Goal: Task Accomplishment & Management: Manage account settings

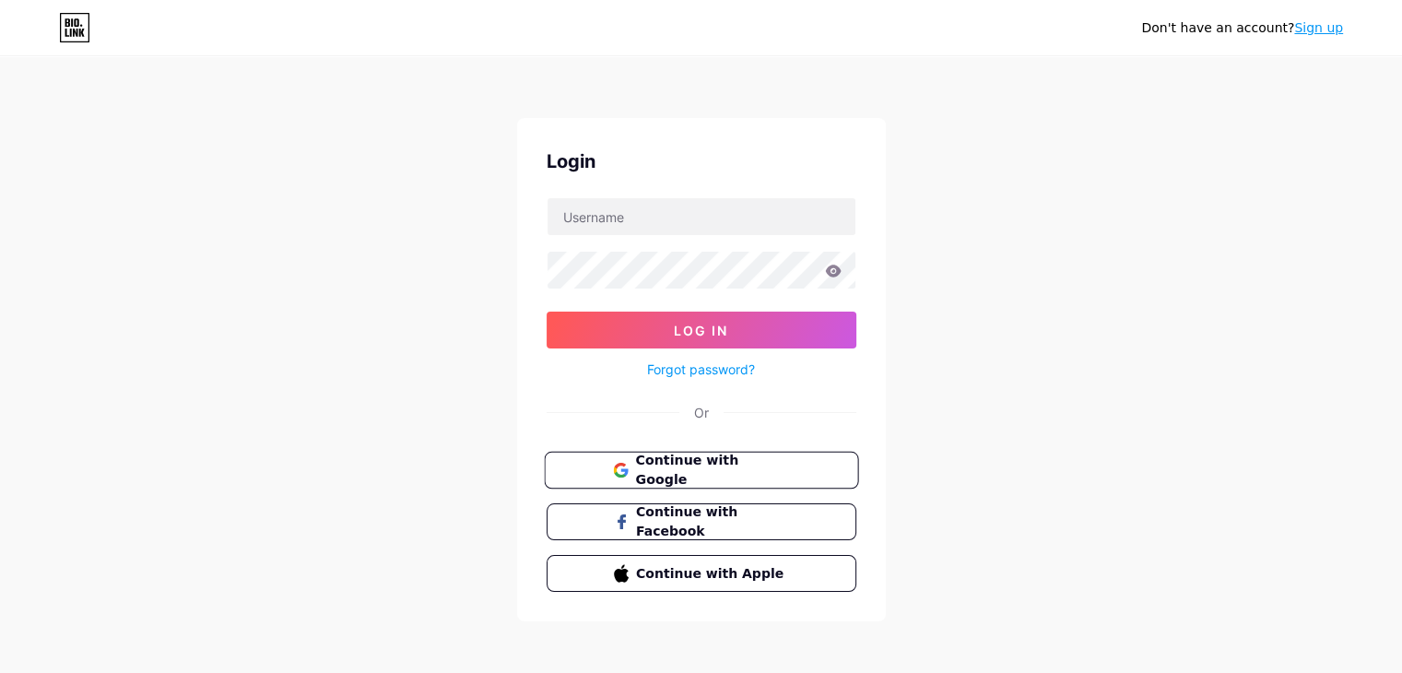
click at [690, 477] on button "Continue with Google" at bounding box center [701, 471] width 314 height 38
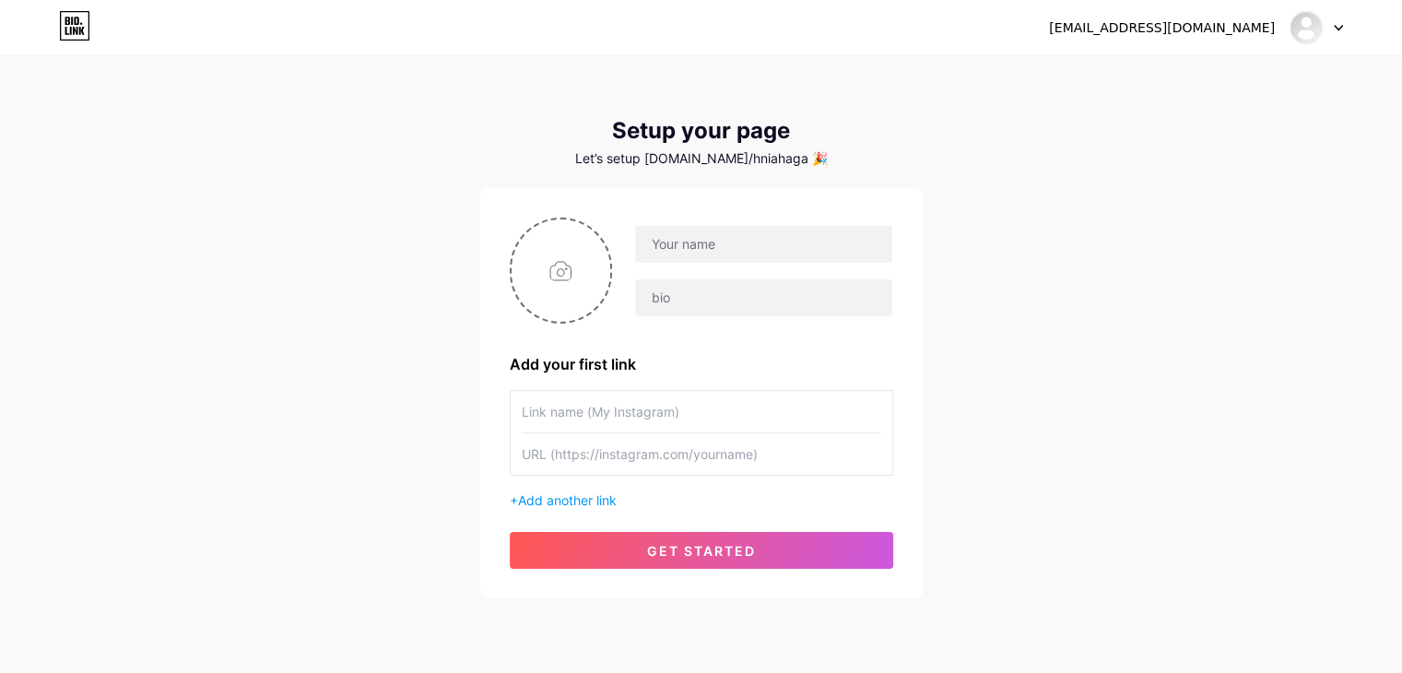
click at [682, 406] on input "text" at bounding box center [701, 411] width 359 height 41
click at [756, 259] on input "text" at bounding box center [763, 244] width 256 height 37
type input "[PERSON_NAME] xe"
click at [720, 311] on div "[PERSON_NAME] xe" at bounding box center [701, 271] width 383 height 106
click at [720, 311] on input "text" at bounding box center [763, 297] width 256 height 37
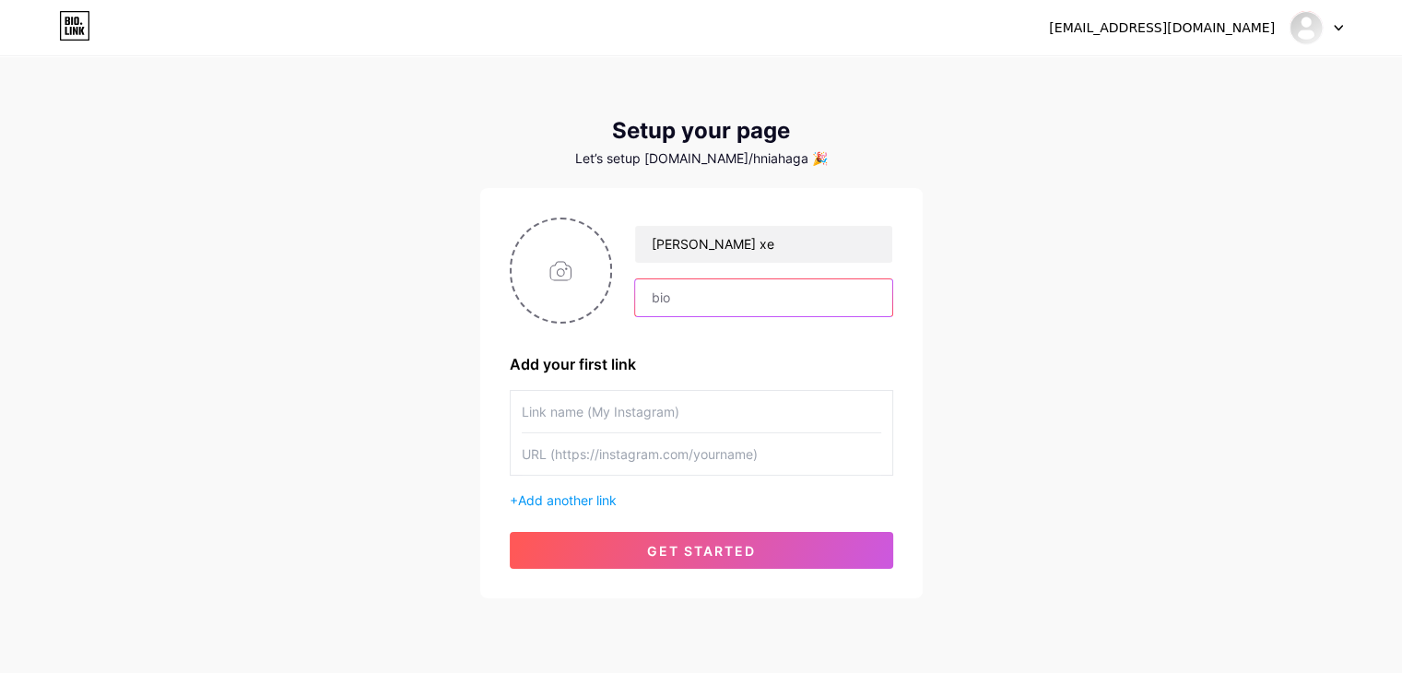
click at [720, 311] on input "text" at bounding box center [763, 297] width 256 height 37
type input "[DOMAIN_NAME]"
click at [687, 410] on input "text" at bounding box center [701, 411] width 359 height 41
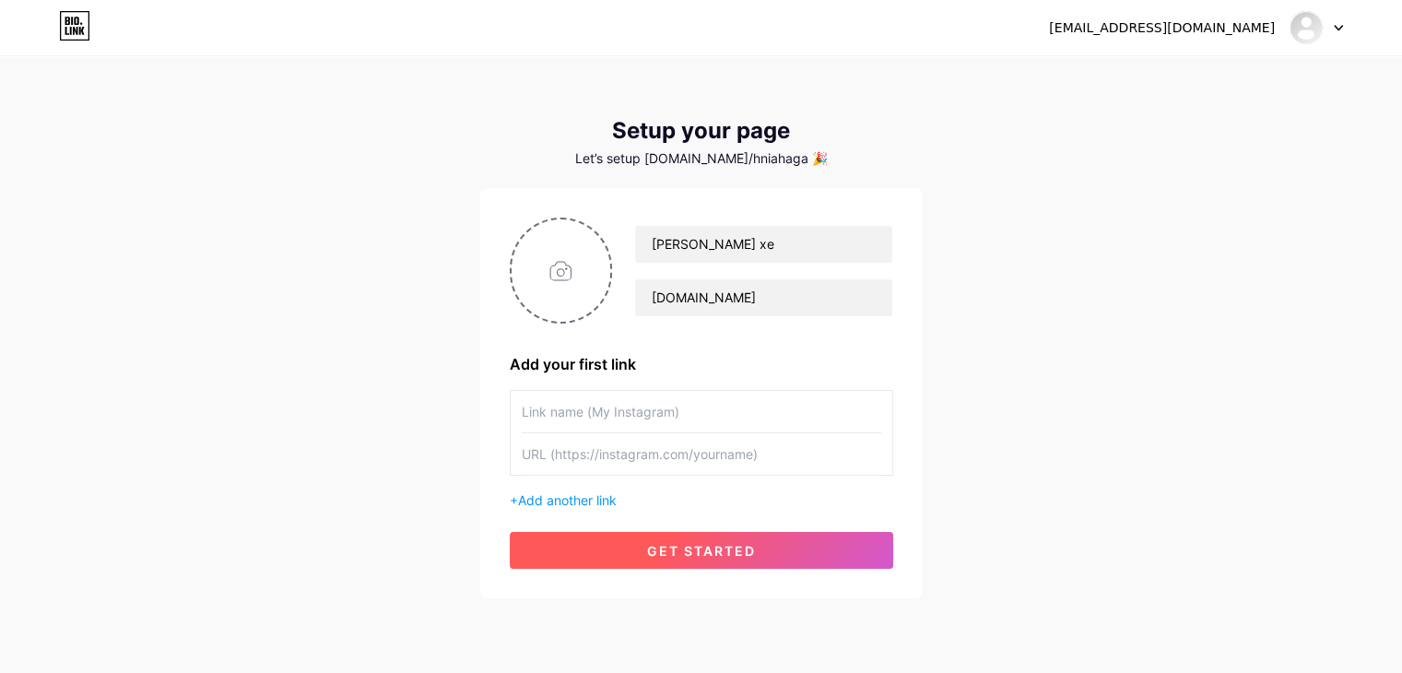
click at [698, 546] on span "get started" at bounding box center [701, 551] width 109 height 16
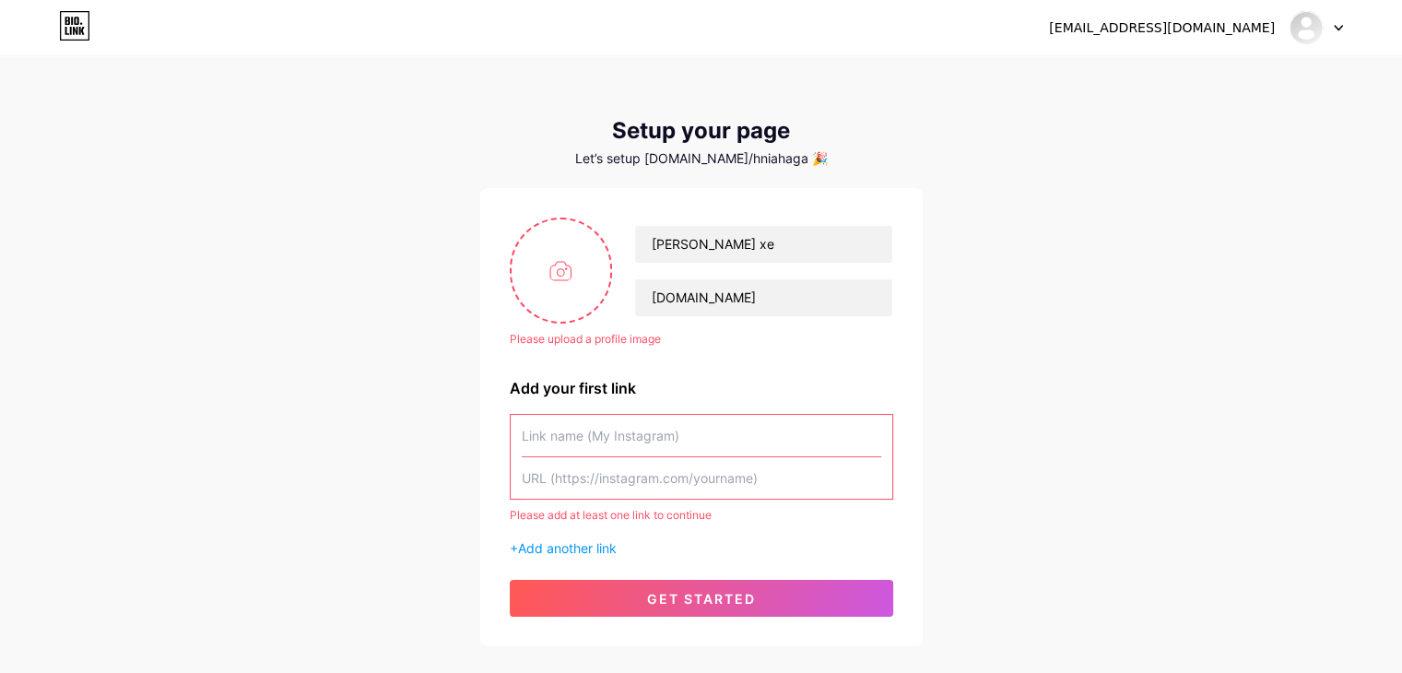
click at [970, 294] on div "[EMAIL_ADDRESS][DOMAIN_NAME] Dashboard Logout Setup your page Let’s setup [DOMA…" at bounding box center [701, 352] width 1402 height 705
click at [559, 266] on input "file" at bounding box center [562, 270] width 100 height 102
type input "C:\fakepath\gen-h-z6913138787048_bec597f089f603c334ef75bfe1c0a6ca.jpg"
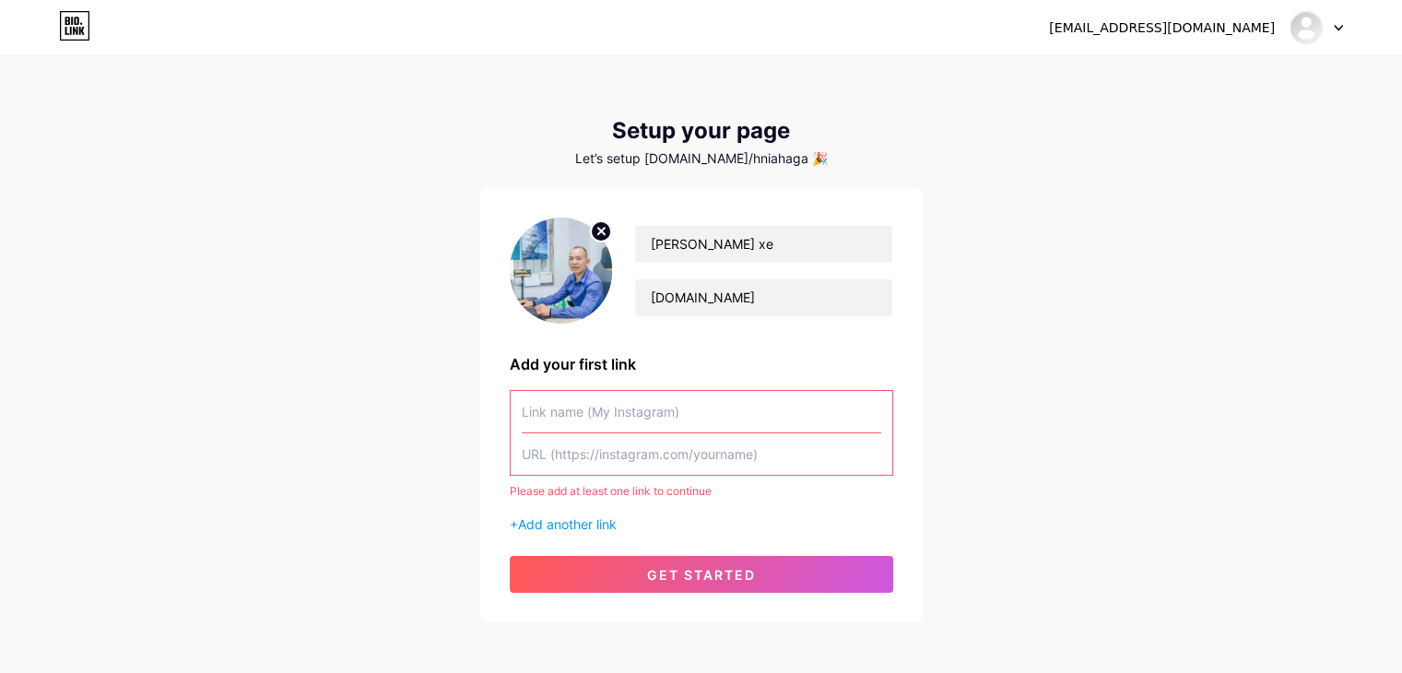
click at [661, 421] on input "text" at bounding box center [701, 411] width 359 height 41
click at [645, 466] on input "text" at bounding box center [701, 453] width 359 height 41
paste input "[URL][DOMAIN_NAME]"
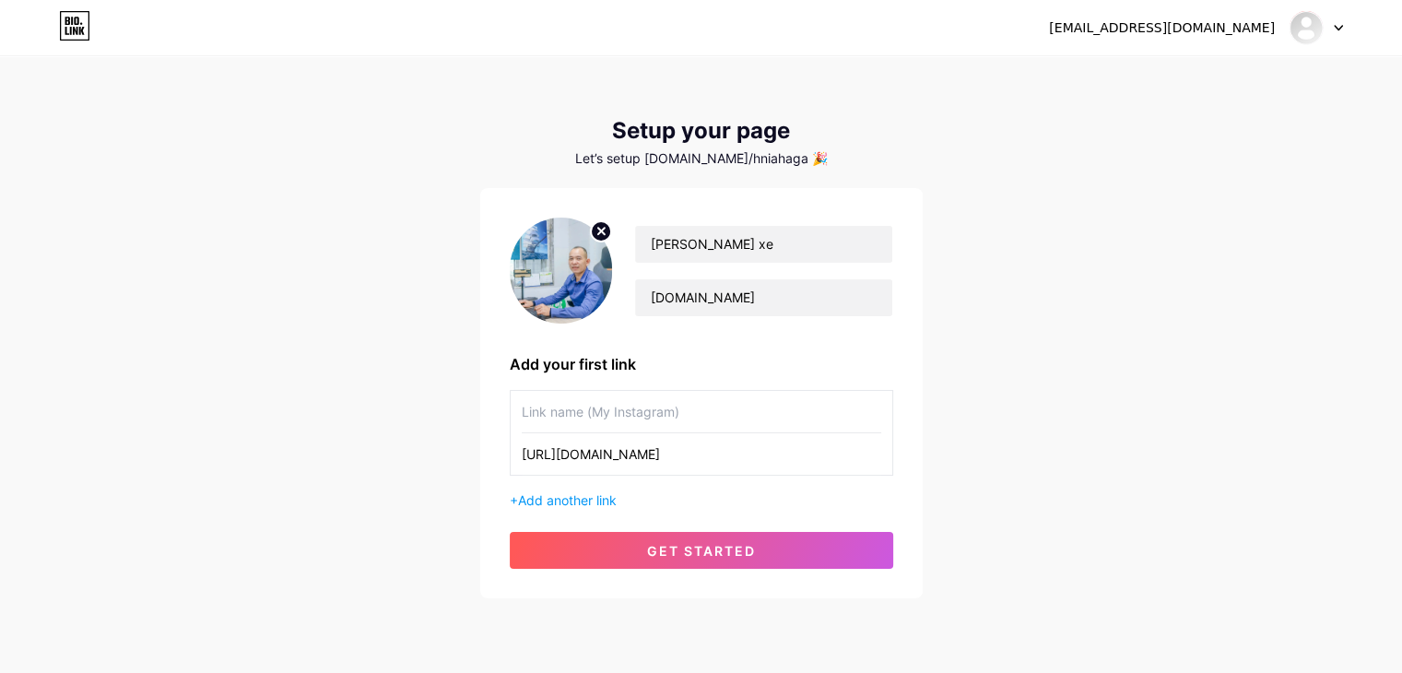
type input "[URL][DOMAIN_NAME]"
click at [610, 416] on input "text" at bounding box center [701, 411] width 359 height 41
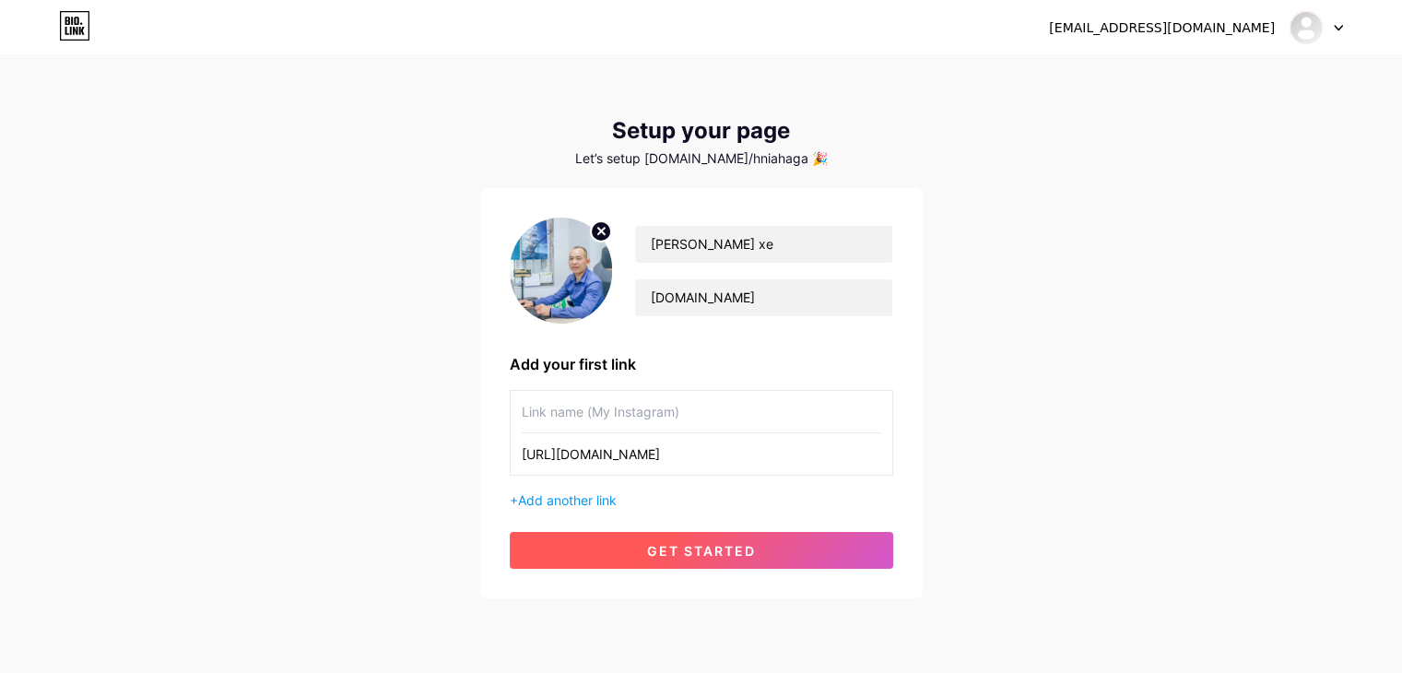
click at [662, 550] on span "get started" at bounding box center [701, 551] width 109 height 16
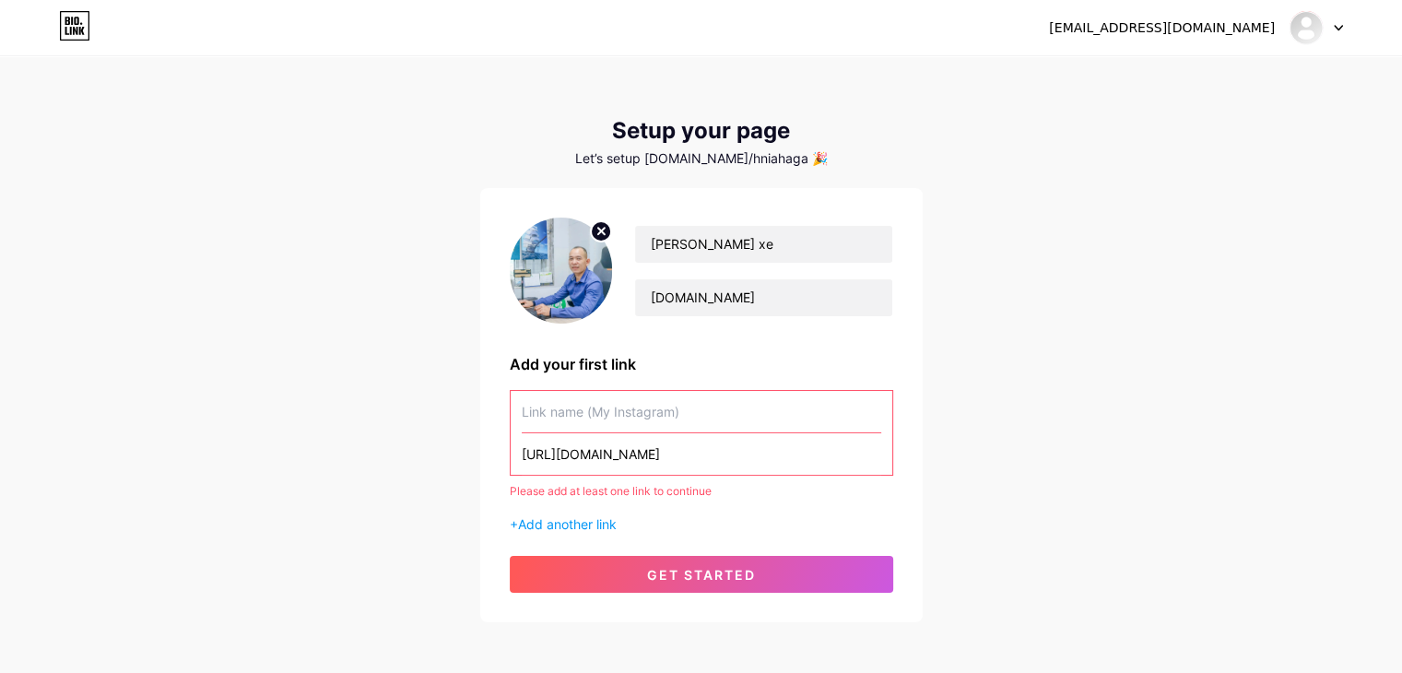
click at [587, 415] on input "text" at bounding box center [701, 411] width 359 height 41
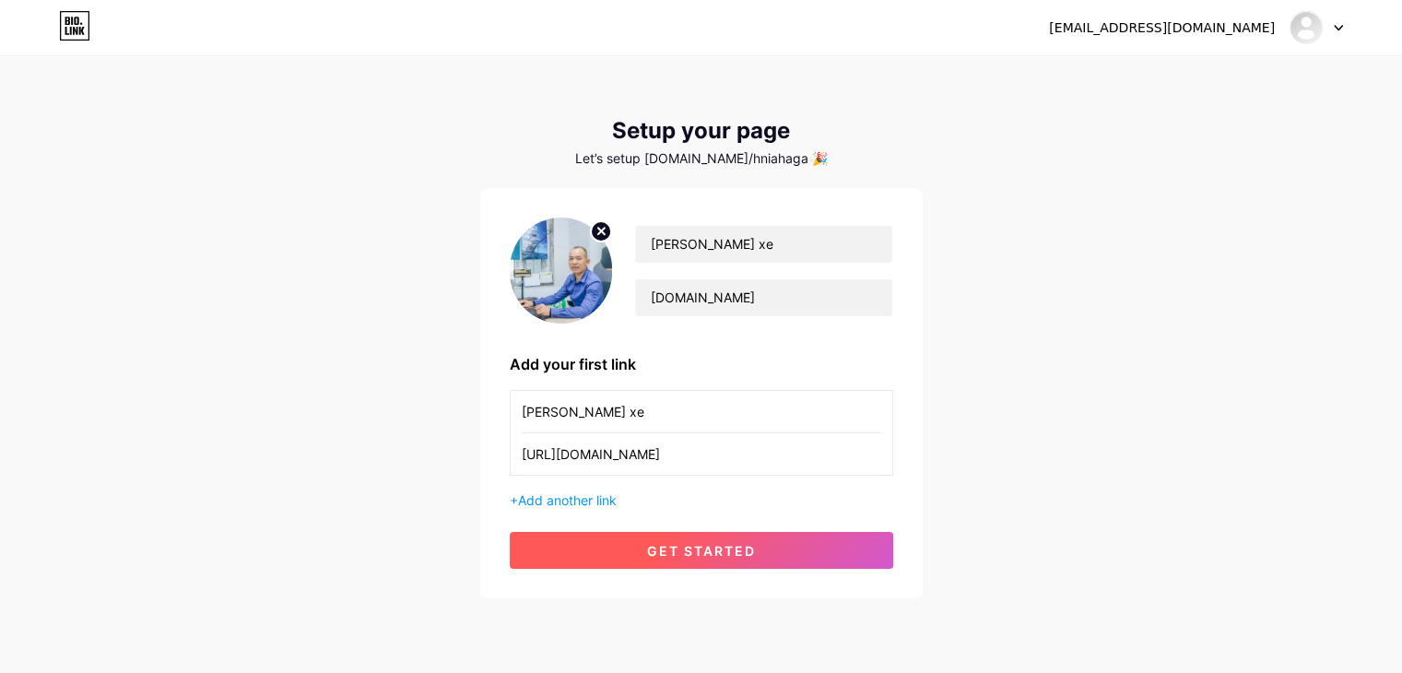
type input "[PERSON_NAME] xe"
click at [659, 547] on span "get started" at bounding box center [701, 551] width 109 height 16
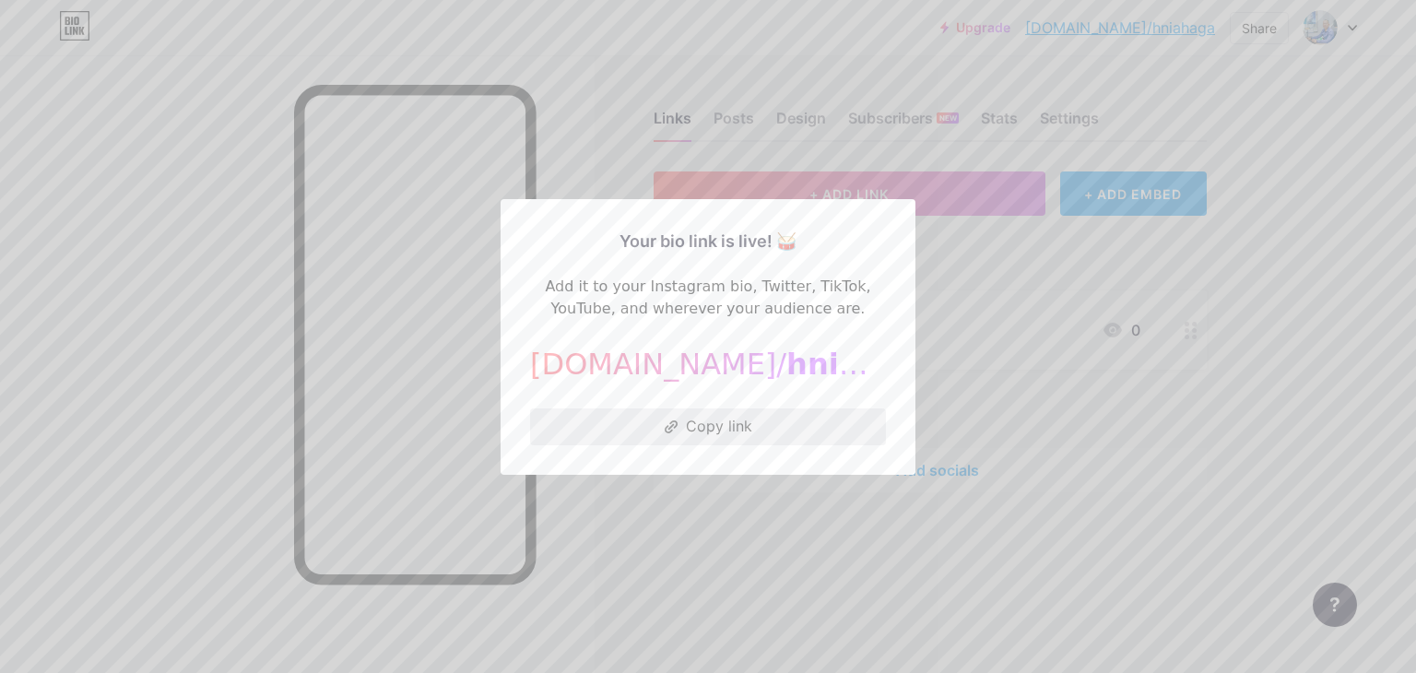
click at [669, 422] on icon at bounding box center [671, 426] width 13 height 13
click at [676, 163] on div at bounding box center [708, 336] width 1416 height 673
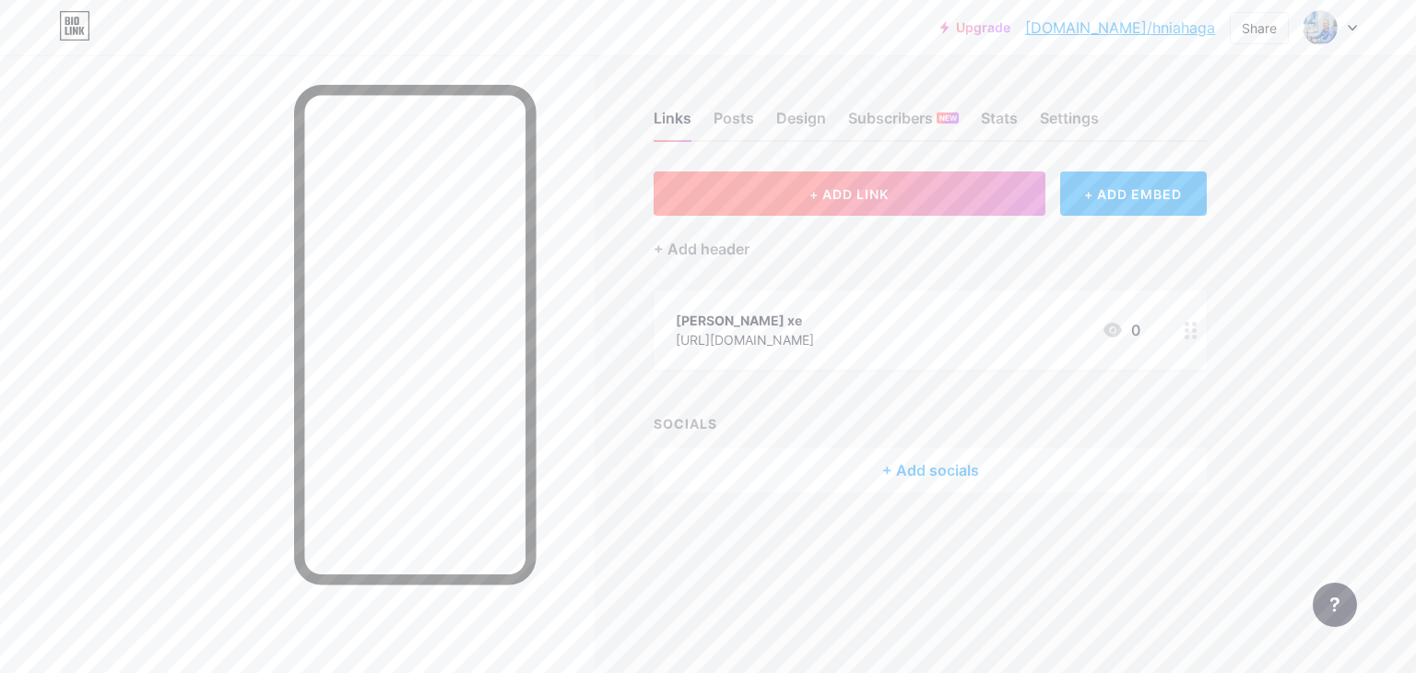
click at [848, 202] on button "+ ADD LINK" at bounding box center [849, 193] width 392 height 44
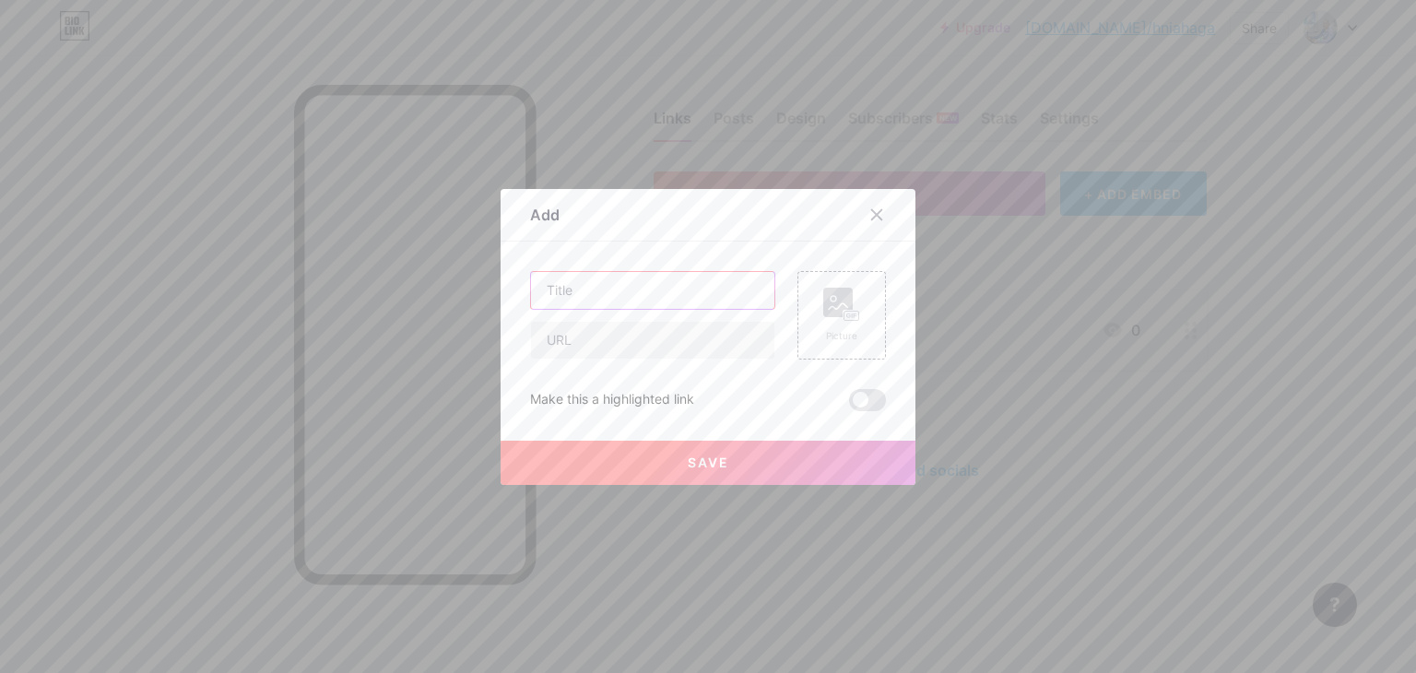
click at [686, 296] on input "text" at bounding box center [652, 290] width 243 height 37
click at [586, 344] on input "text" at bounding box center [652, 340] width 243 height 37
paste input "[URL][DOMAIN_NAME]"
type input "[URL][DOMAIN_NAME]"
click at [594, 293] on input "text" at bounding box center [652, 290] width 243 height 37
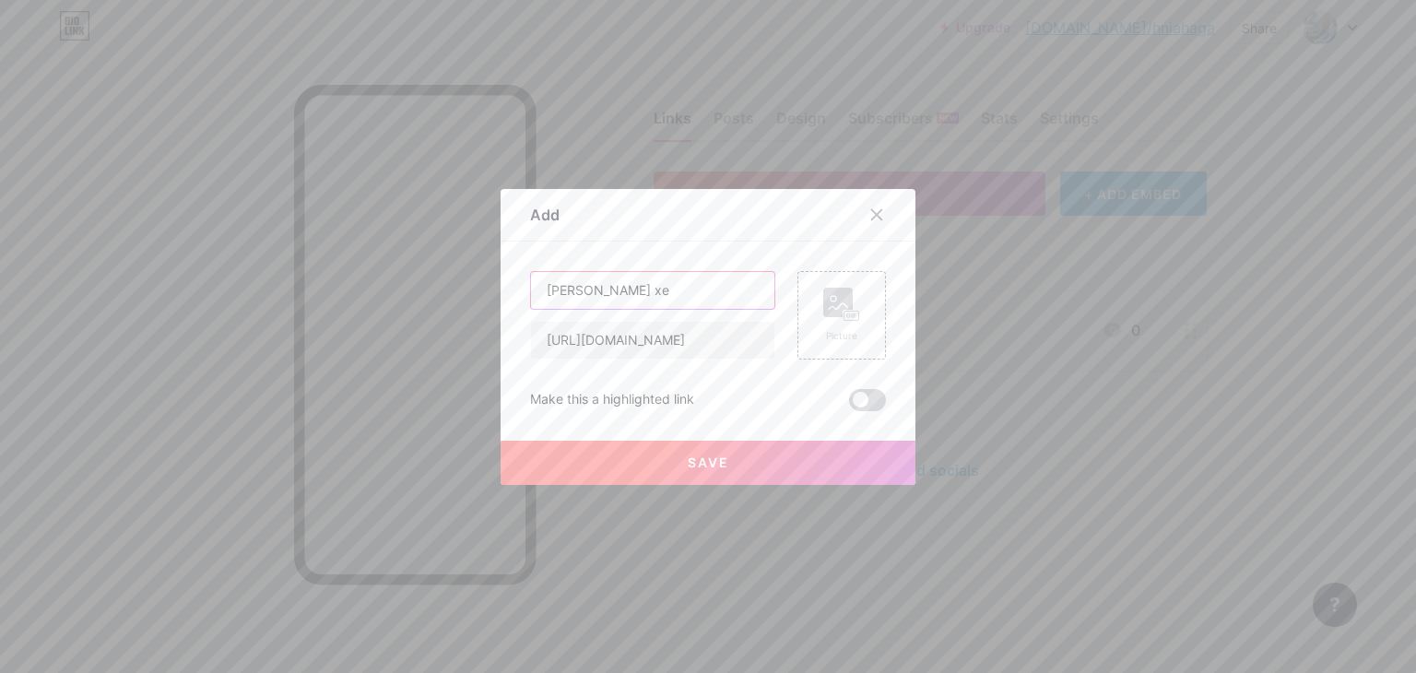
type input "[PERSON_NAME] xe"
click at [866, 399] on span at bounding box center [867, 400] width 37 height 22
click at [849, 405] on input "checkbox" at bounding box center [849, 405] width 0 height 0
click at [778, 448] on button "Save" at bounding box center [707, 463] width 415 height 44
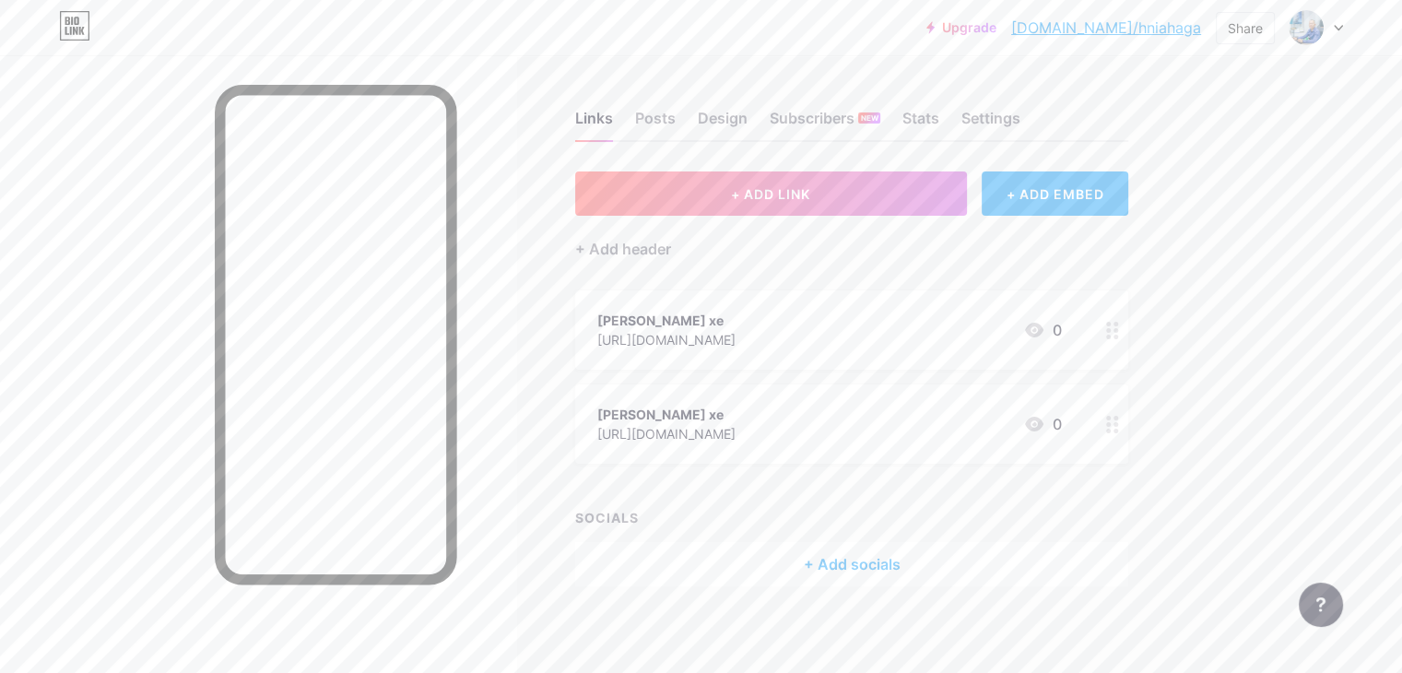
click at [1119, 429] on icon at bounding box center [1112, 425] width 13 height 18
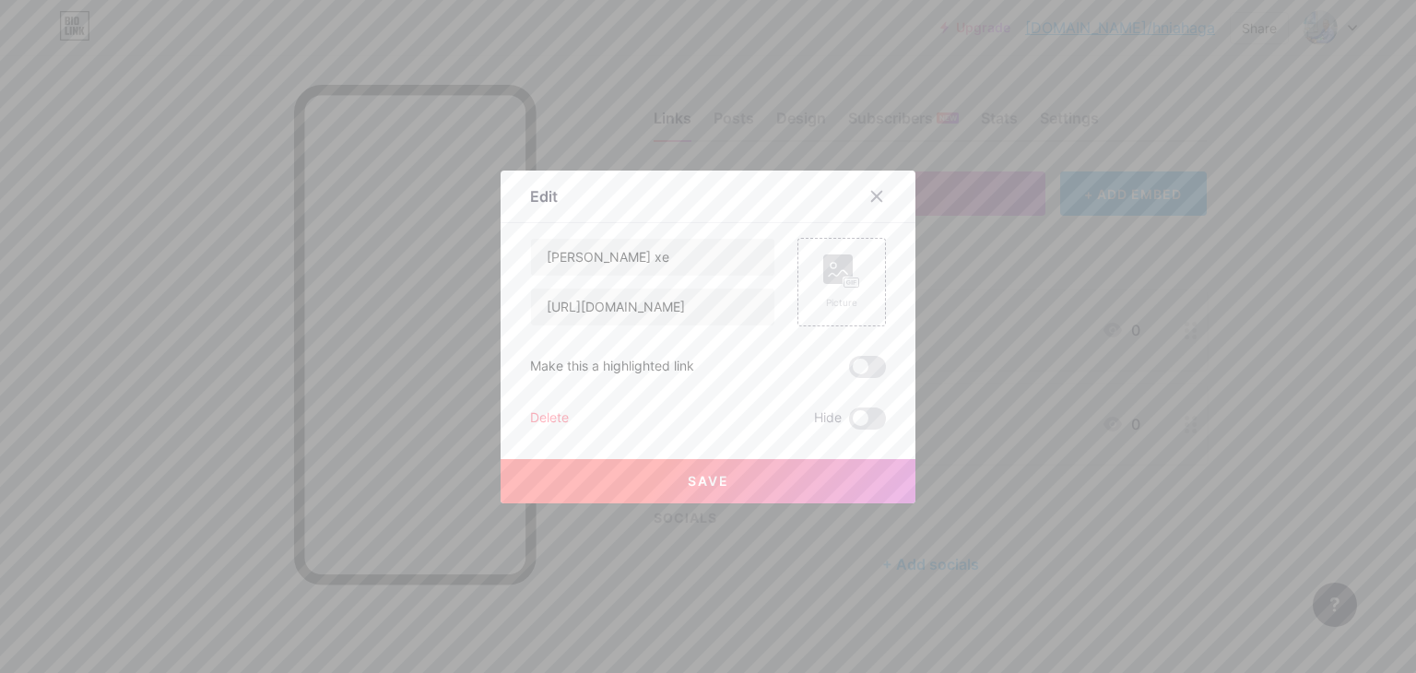
click at [887, 200] on div at bounding box center [887, 196] width 55 height 33
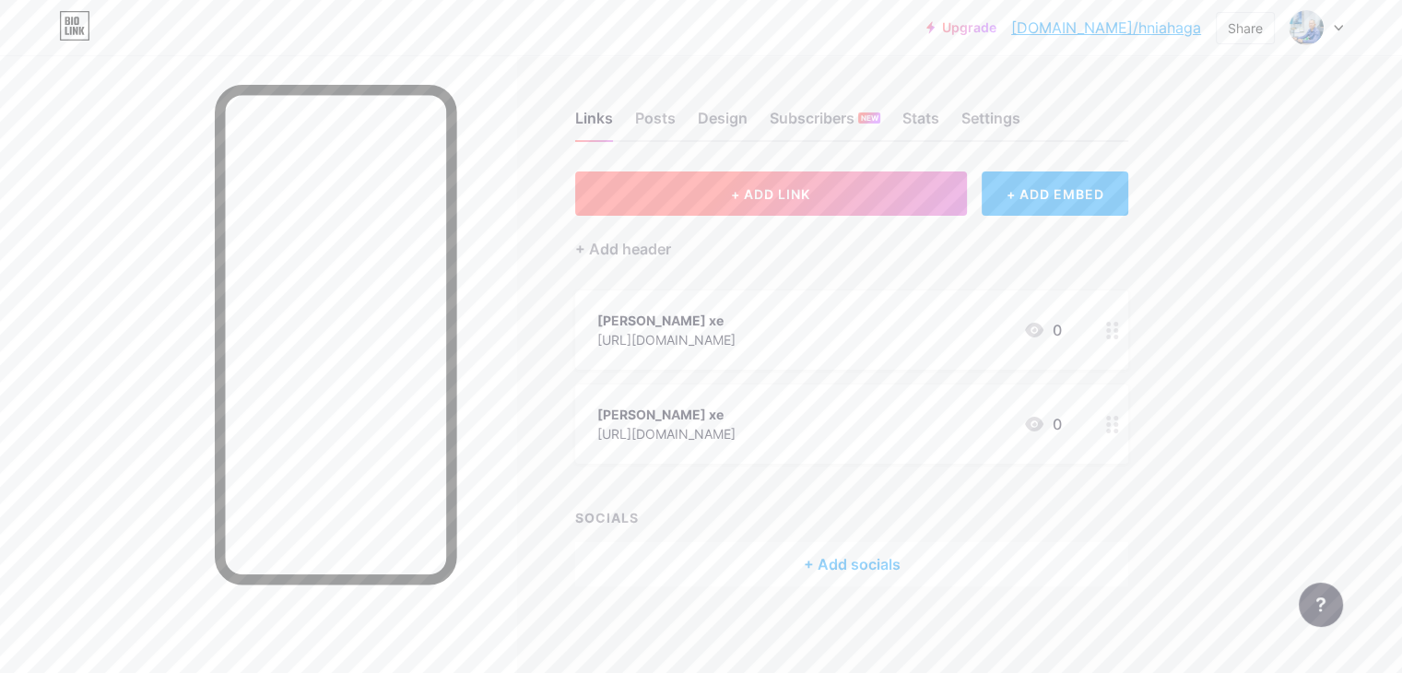
click at [938, 191] on button "+ ADD LINK" at bounding box center [771, 193] width 392 height 44
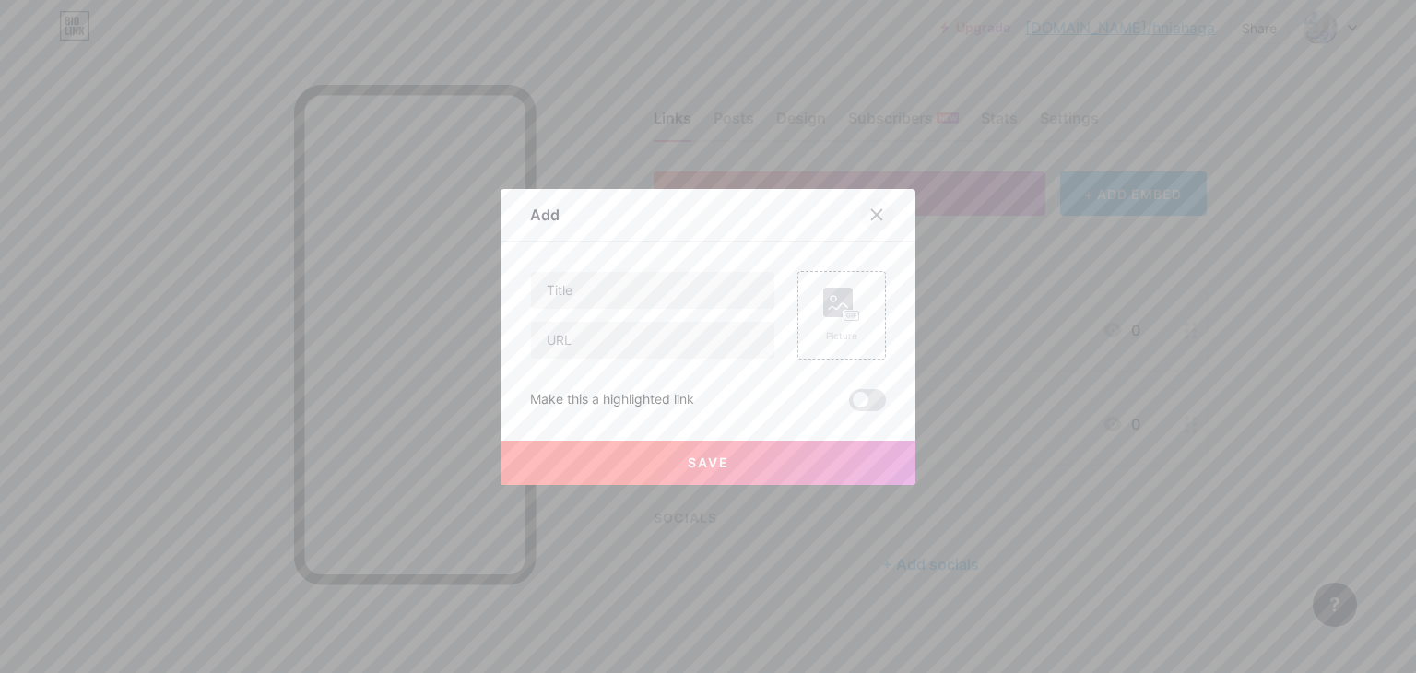
click at [880, 214] on div at bounding box center [876, 214] width 33 height 33
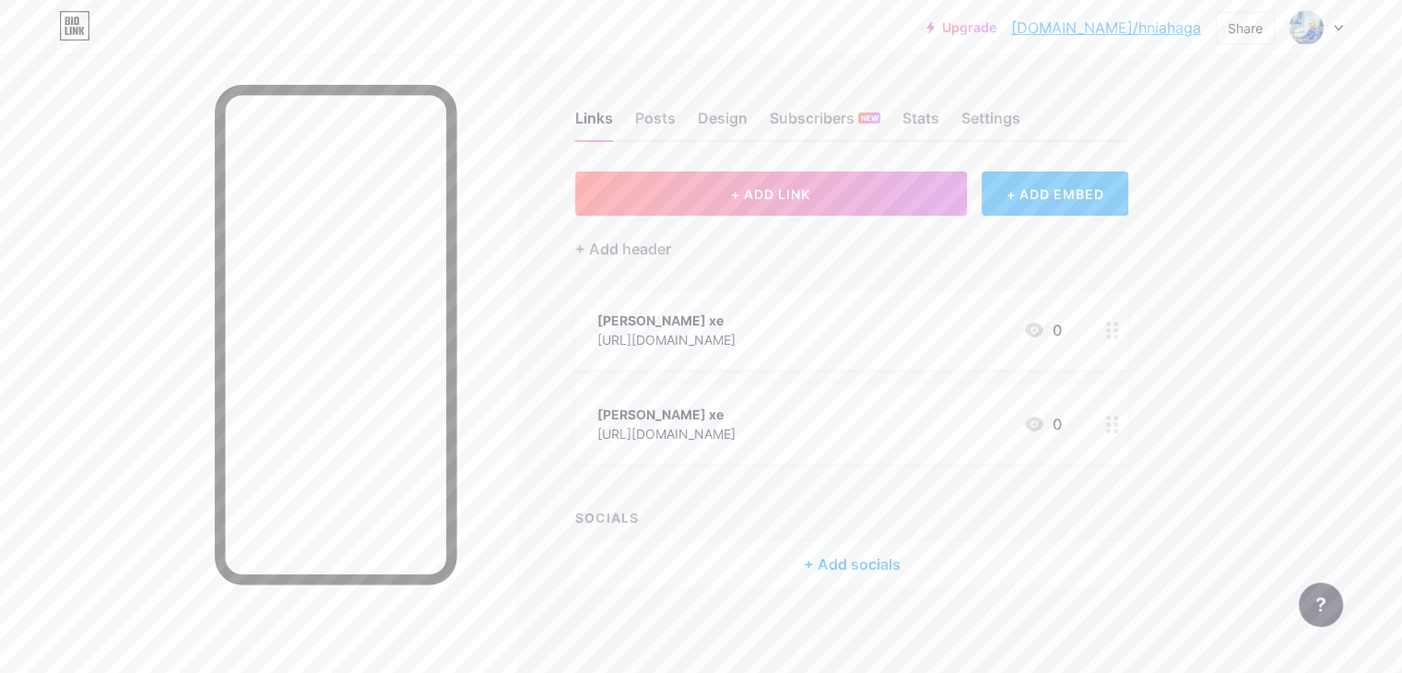
click at [1128, 338] on div at bounding box center [1112, 329] width 31 height 79
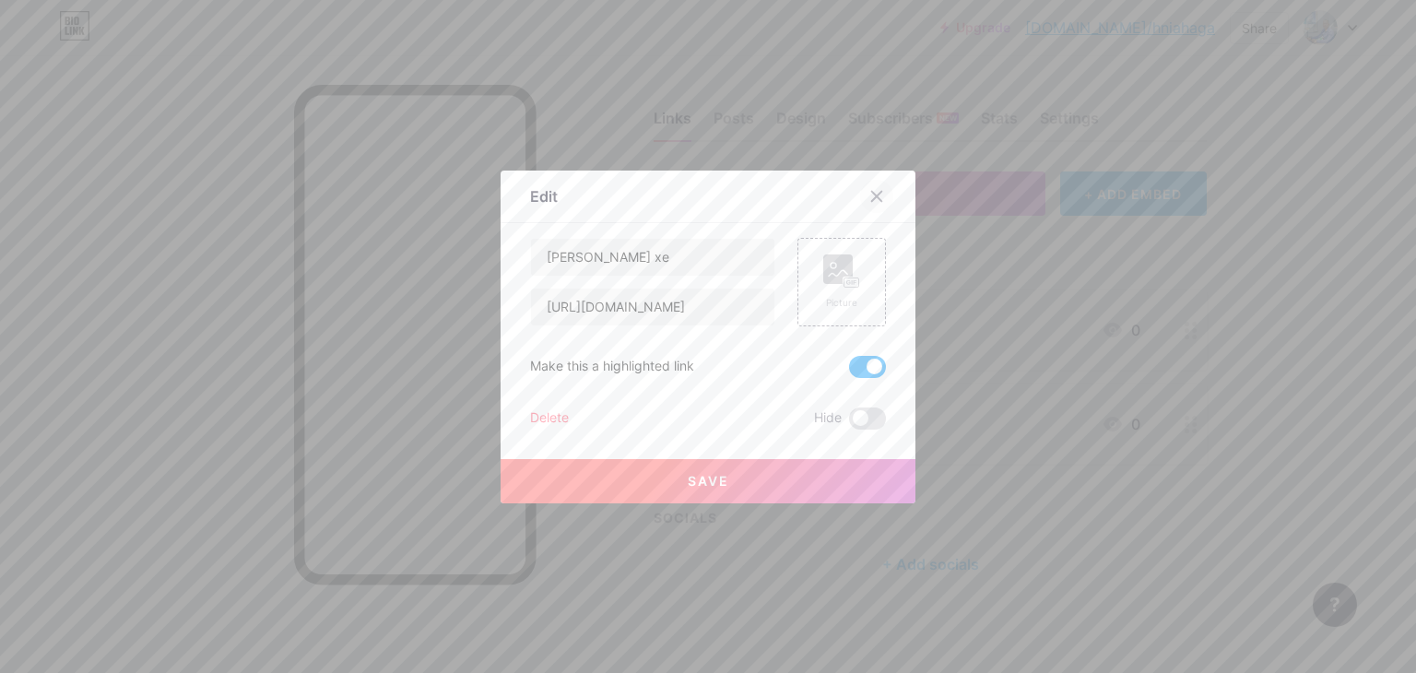
click at [875, 196] on icon at bounding box center [876, 196] width 15 height 15
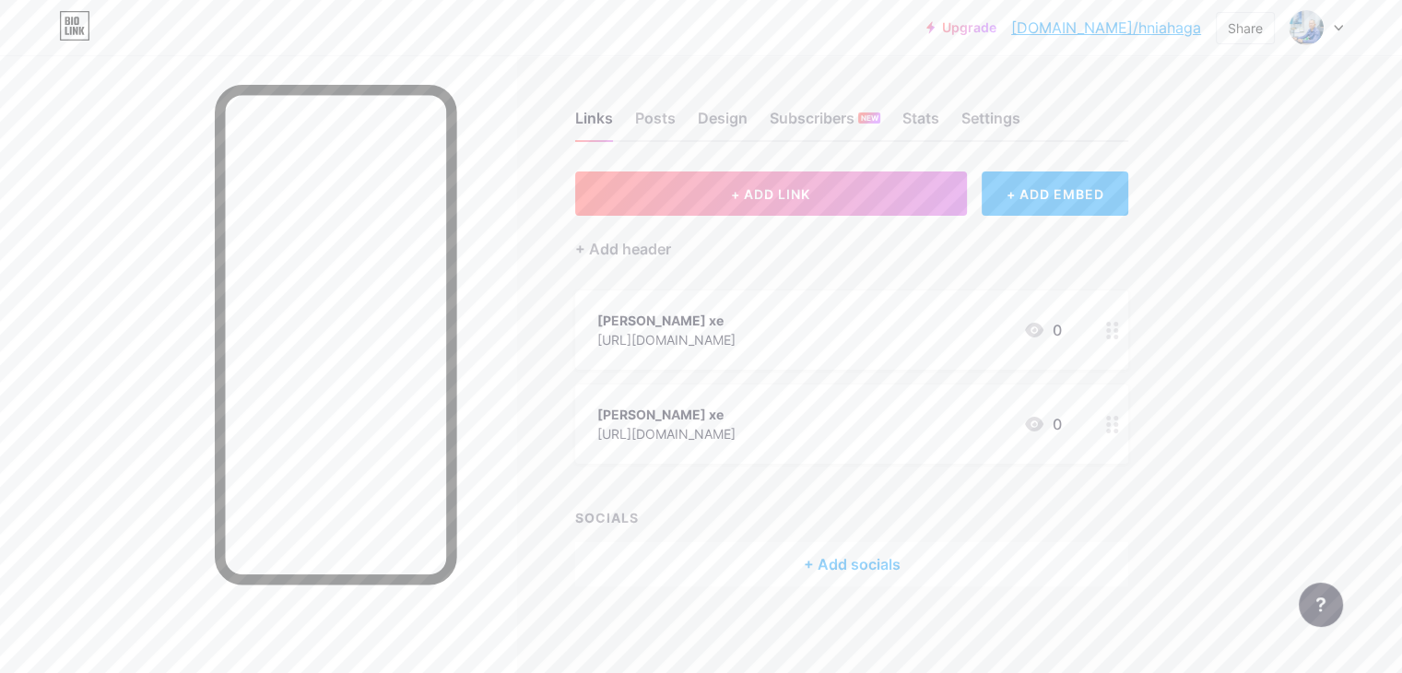
click at [1128, 429] on div at bounding box center [1112, 423] width 31 height 79
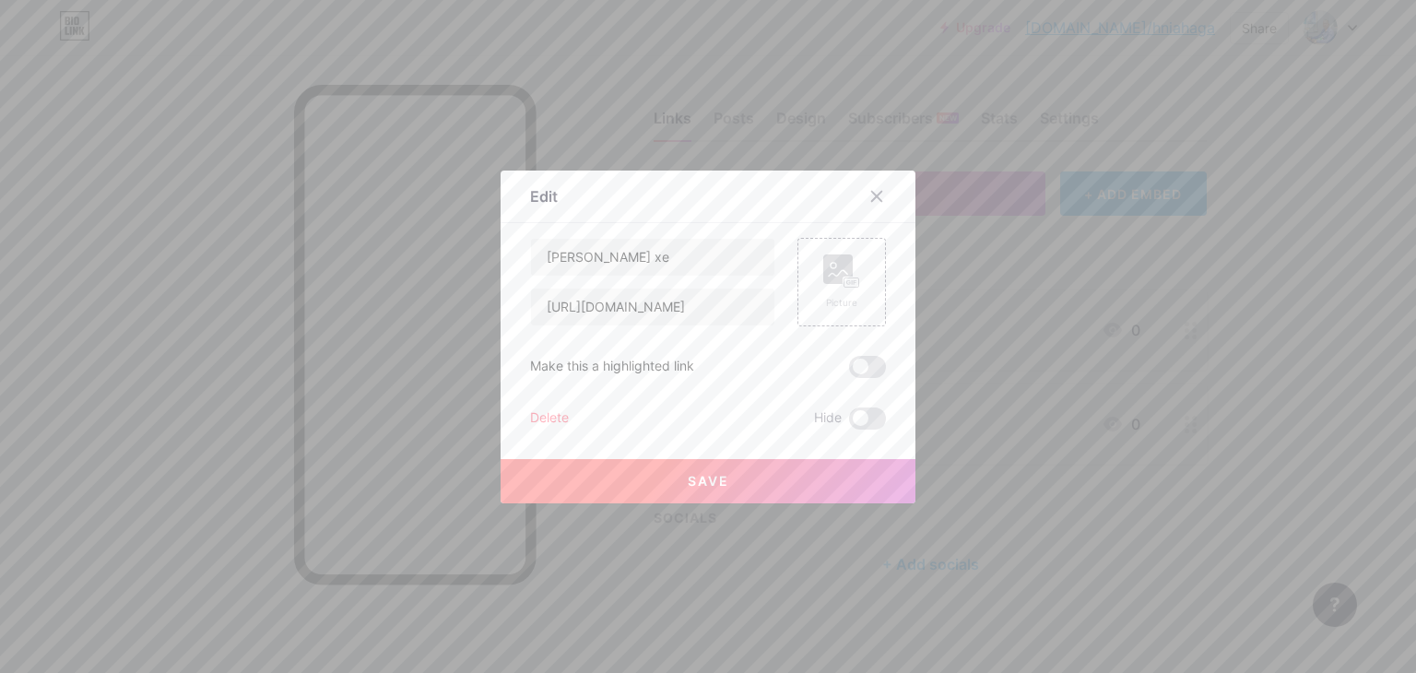
click at [539, 416] on div "Delete" at bounding box center [549, 418] width 39 height 22
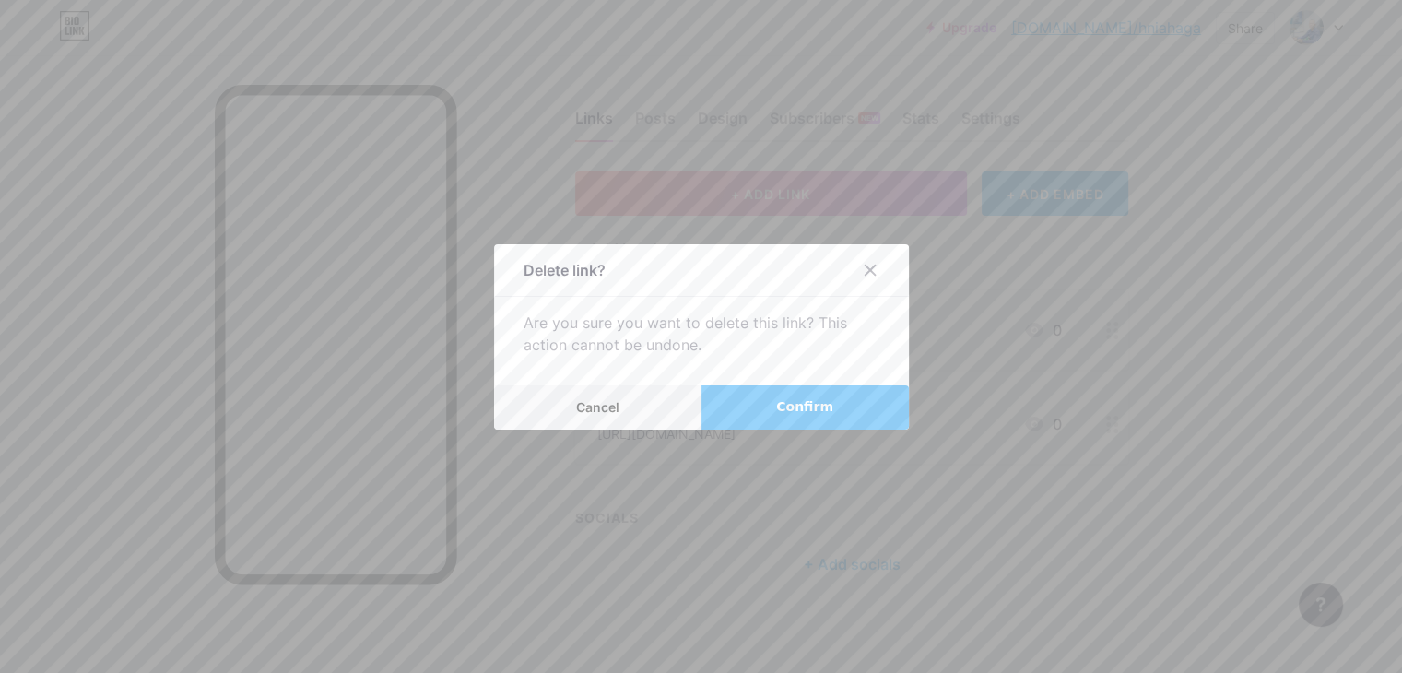
click at [780, 399] on span "Confirm" at bounding box center [804, 406] width 57 height 19
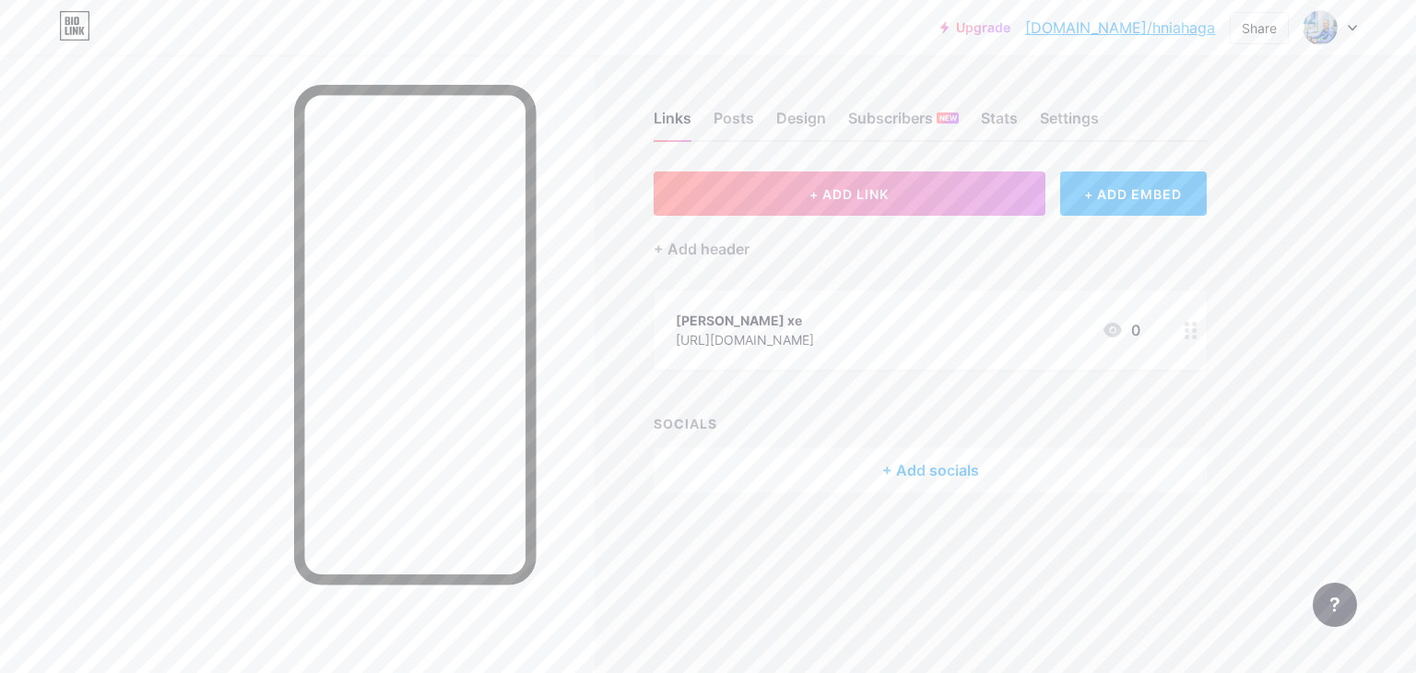
click at [1353, 29] on icon at bounding box center [1351, 28] width 7 height 5
click at [1361, 347] on div "Upgrade [DOMAIN_NAME]/hniaha... [DOMAIN_NAME]/hniahaga Share Switch accounts [P…" at bounding box center [708, 336] width 1416 height 673
click at [1137, 125] on font "Cài đặt" at bounding box center [1149, 118] width 50 height 18
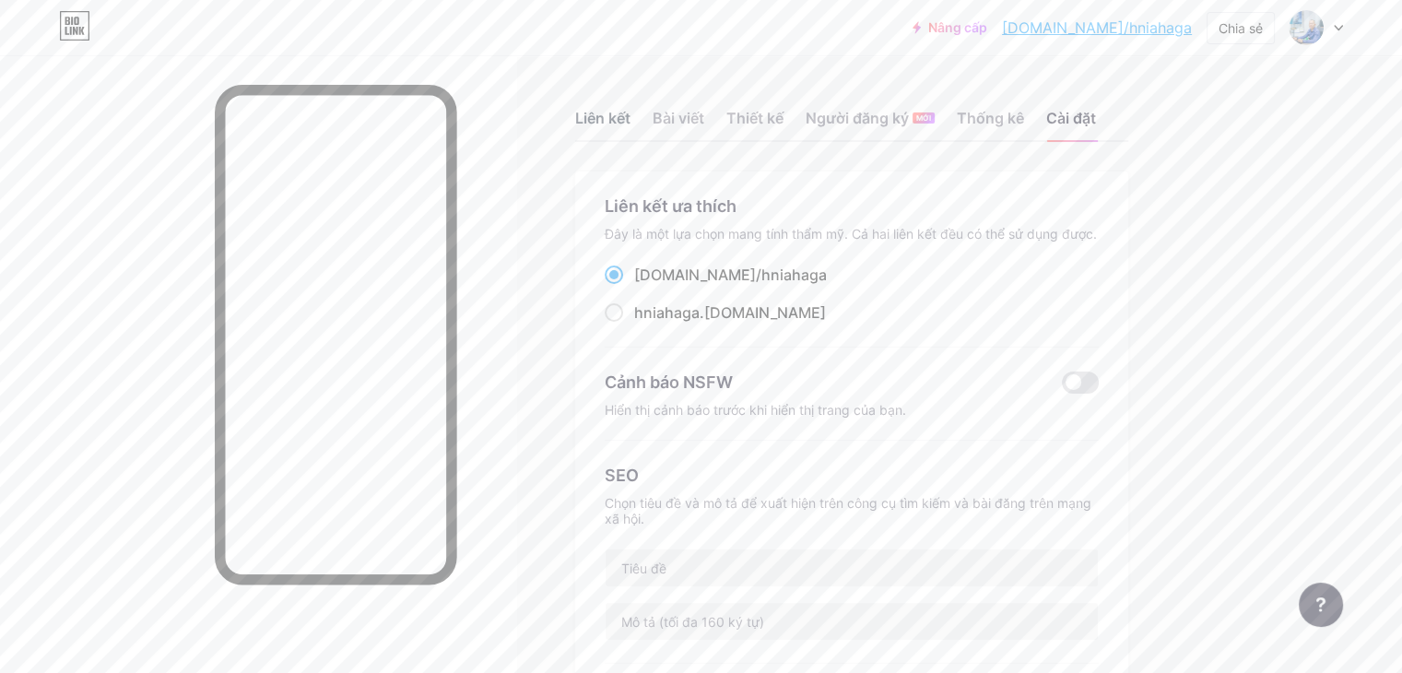
click at [630, 110] on font "Liên kết" at bounding box center [602, 118] width 55 height 18
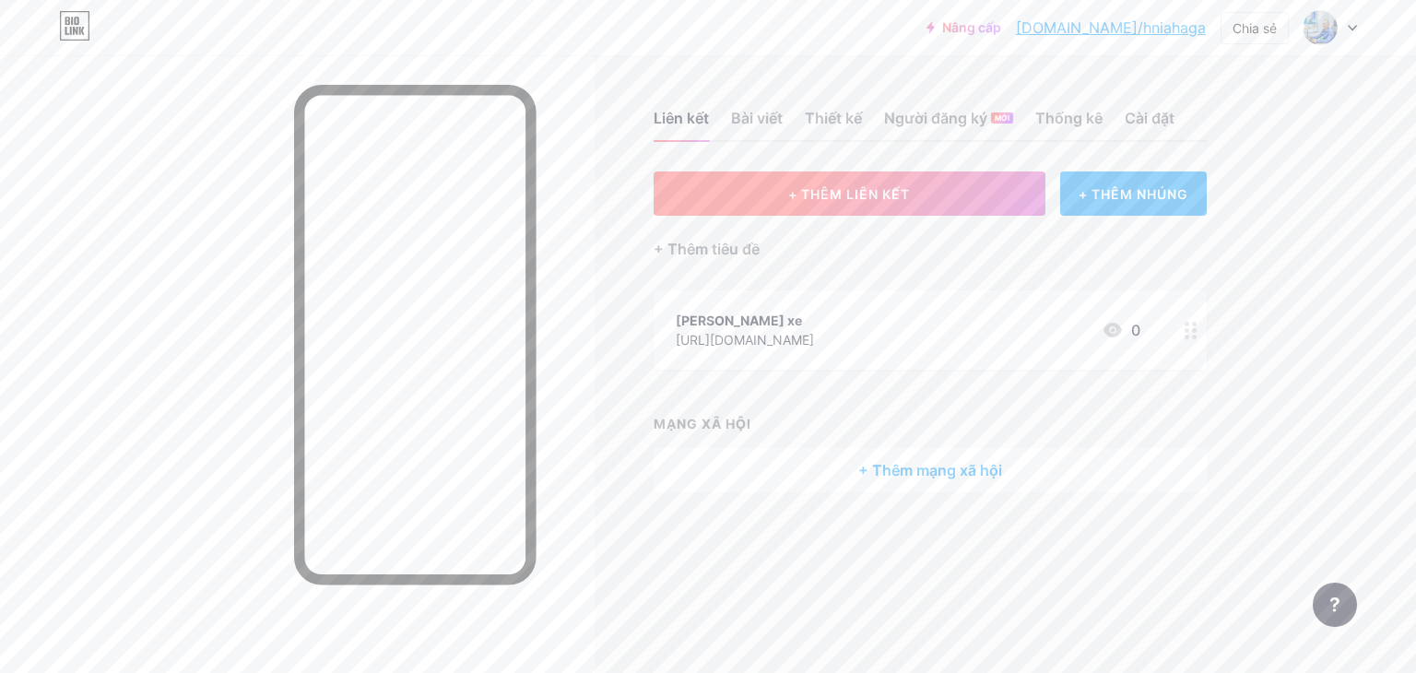
click at [815, 207] on button "+ THÊM LIÊN KẾT" at bounding box center [849, 193] width 392 height 44
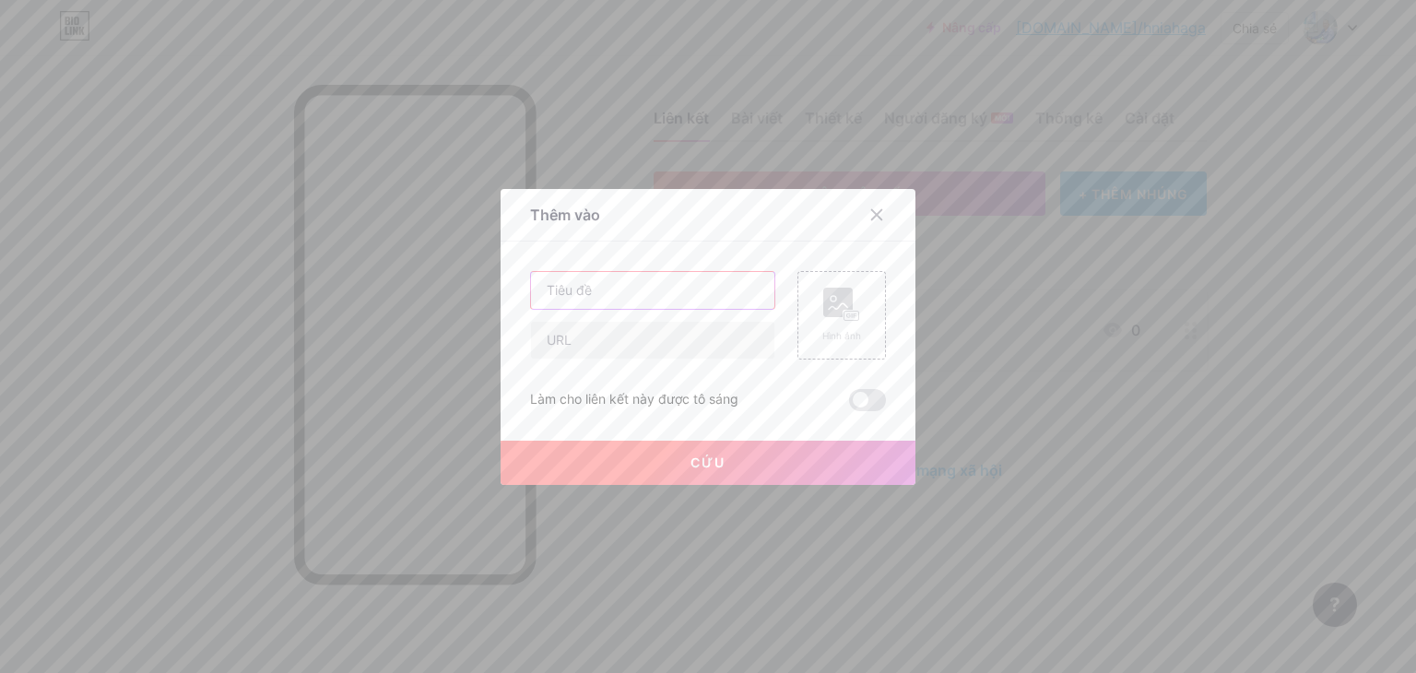
click at [712, 300] on input "text" at bounding box center [652, 290] width 243 height 37
type input "[PERSON_NAME] xe"
click at [686, 347] on input "text" at bounding box center [652, 340] width 243 height 37
paste input "[URL][DOMAIN_NAME]"
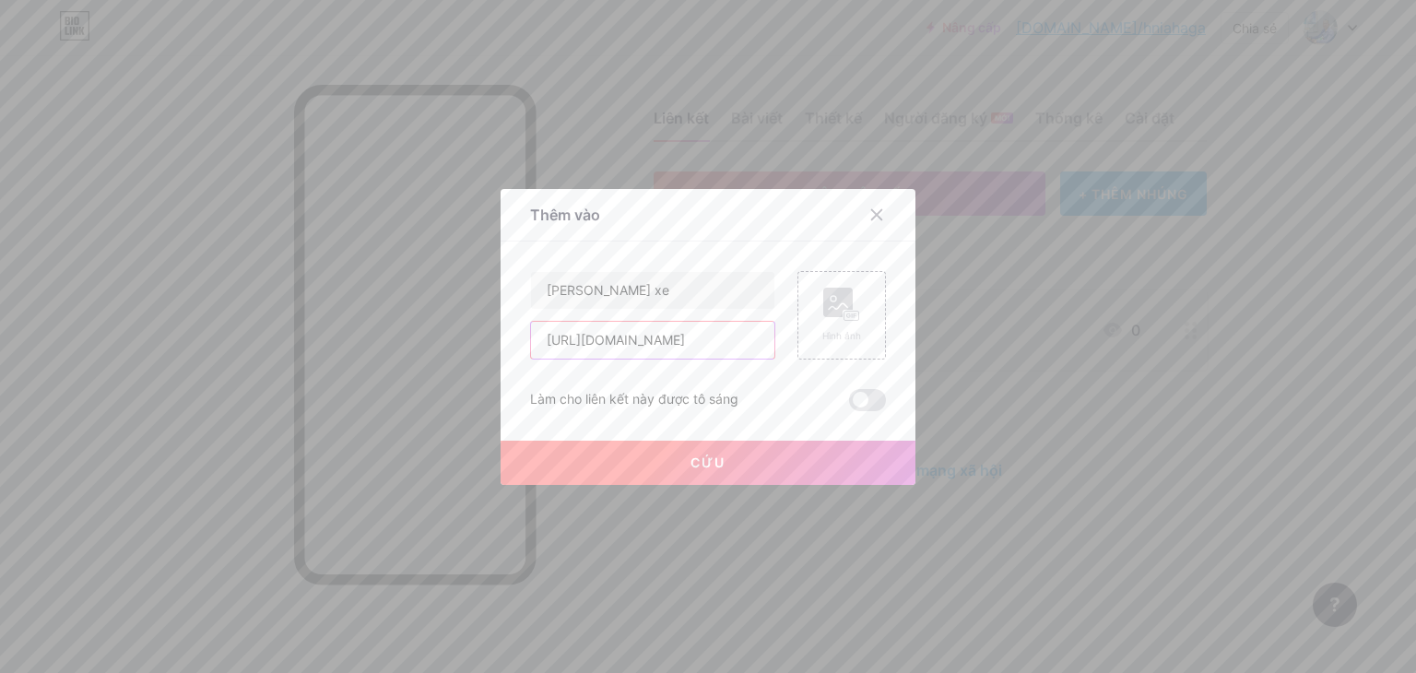
type input "[URL][DOMAIN_NAME]"
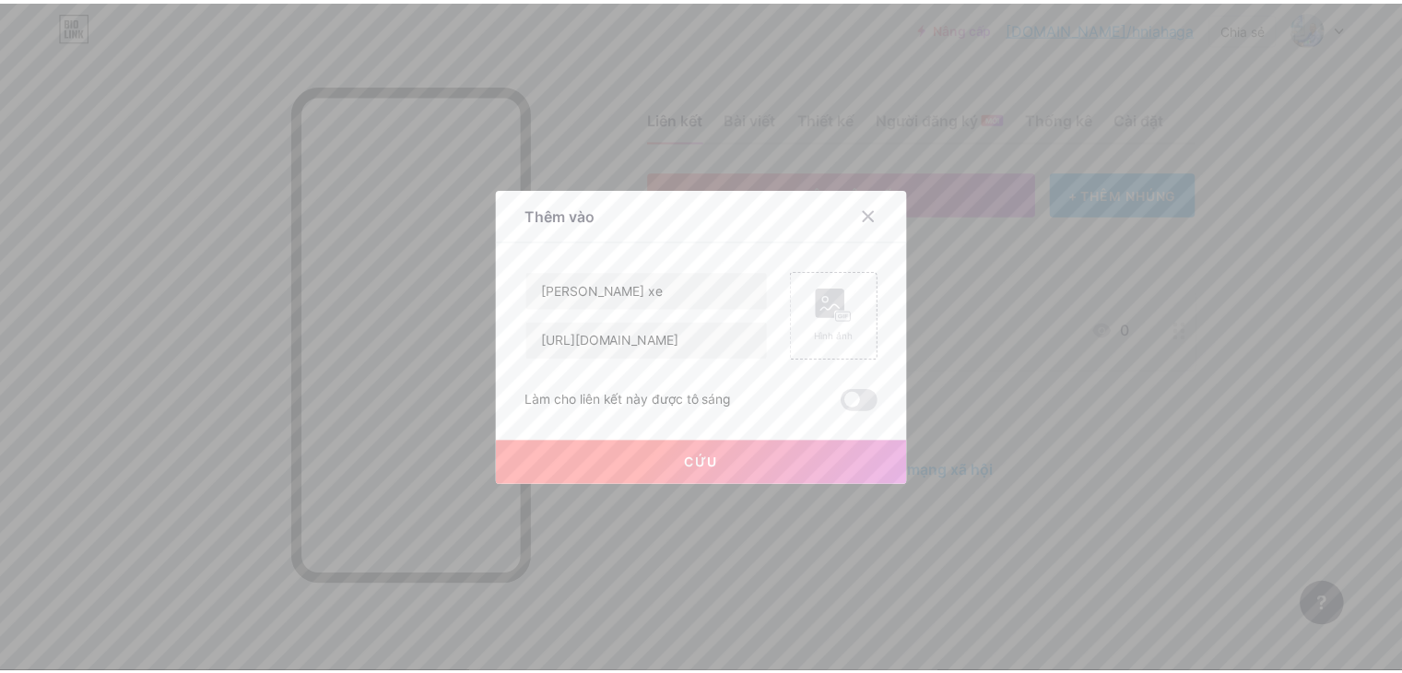
scroll to position [0, 0]
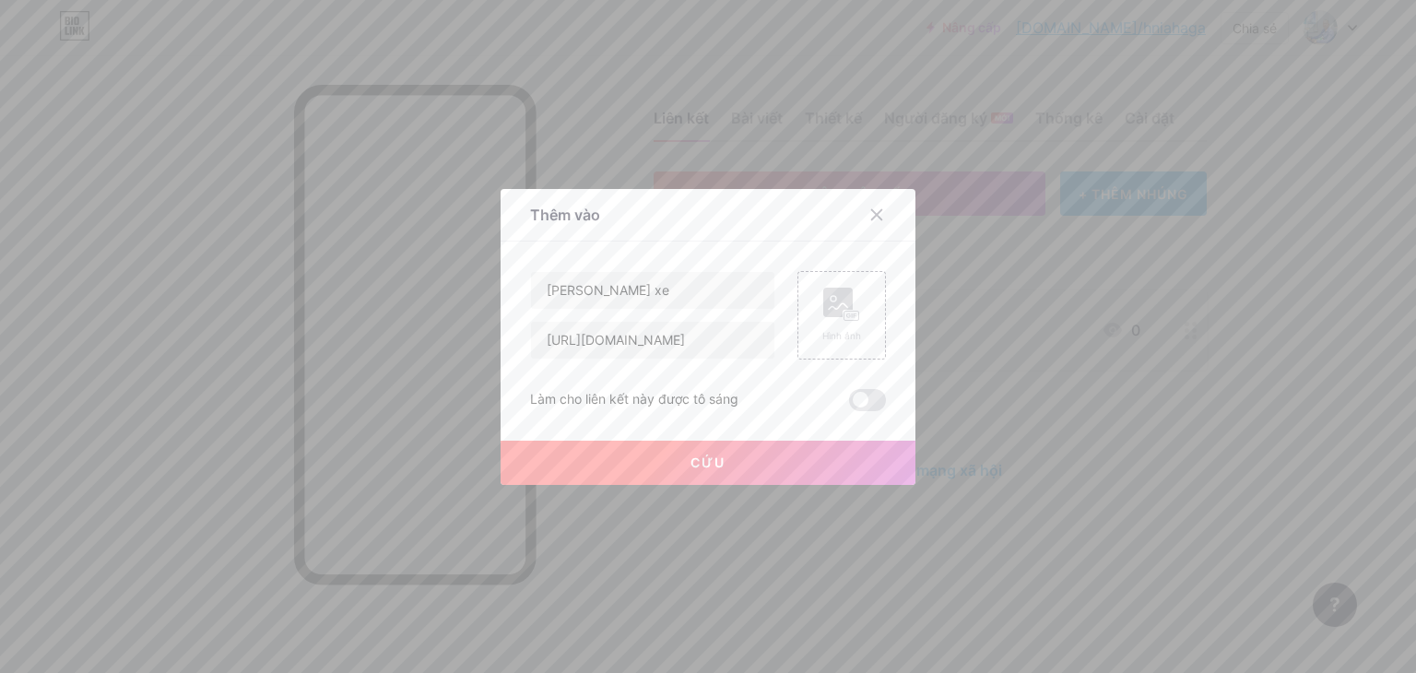
click at [661, 469] on button "Cứu" at bounding box center [707, 463] width 415 height 44
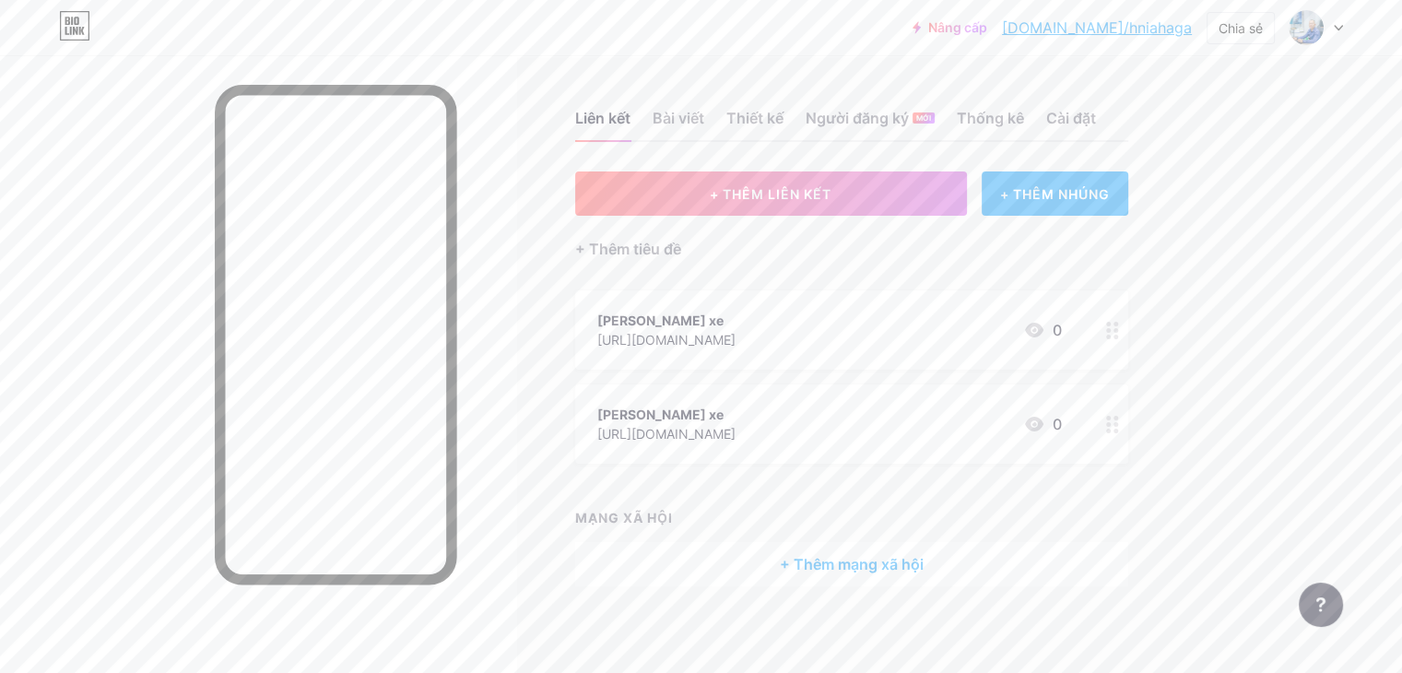
click at [1335, 28] on icon at bounding box center [1338, 28] width 7 height 5
click at [1209, 207] on font "Cài đặt tài khoản" at bounding box center [1184, 209] width 105 height 16
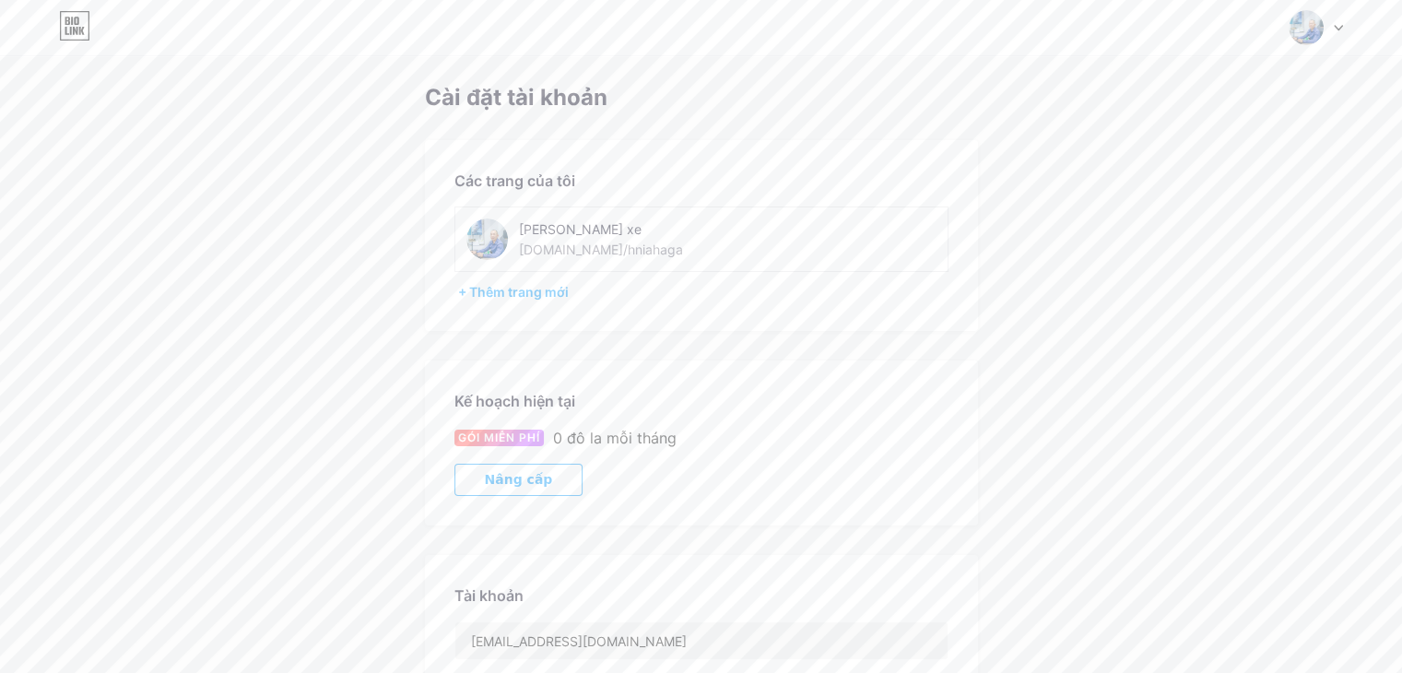
click at [619, 248] on font "[DOMAIN_NAME]/hniahaga" at bounding box center [601, 249] width 164 height 16
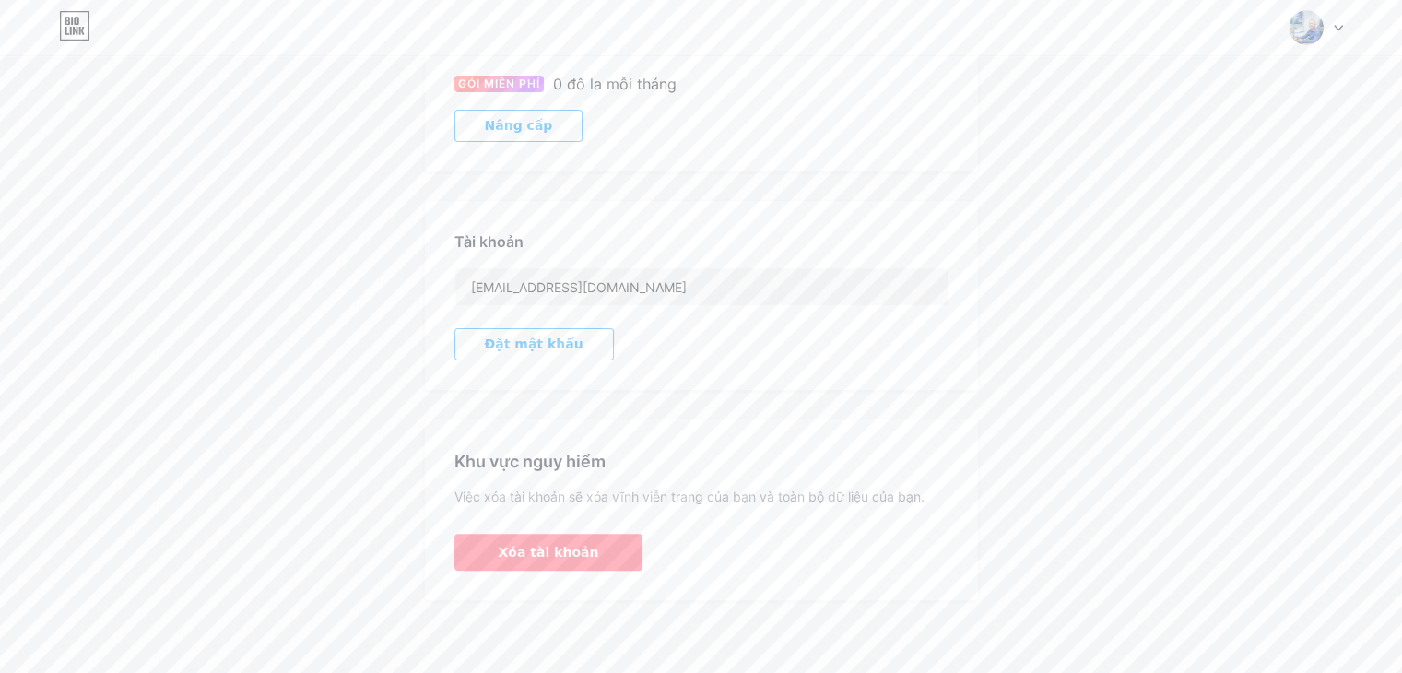
scroll to position [353, 0]
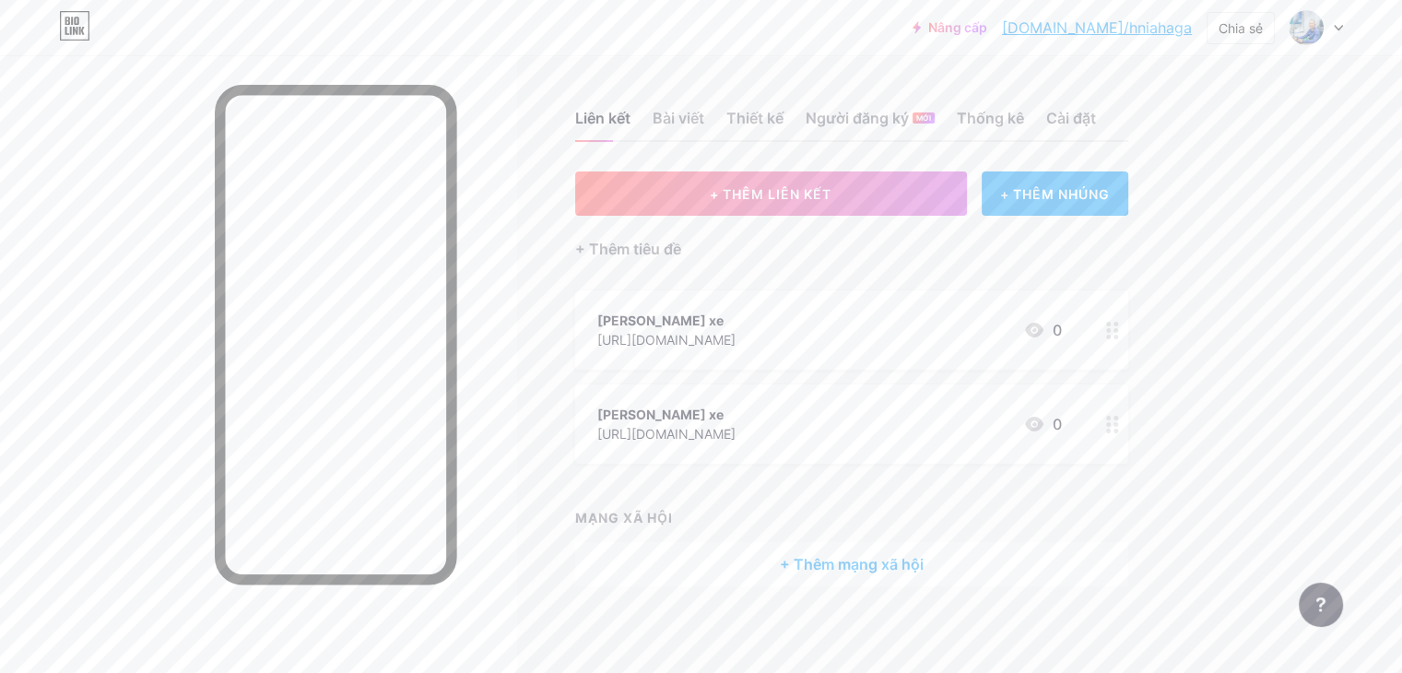
click at [1088, 38] on link "[DOMAIN_NAME]/hniahaga" at bounding box center [1097, 28] width 190 height 22
click at [1338, 27] on icon at bounding box center [1338, 28] width 9 height 6
click at [1177, 216] on link "Cài đặt tài khoản" at bounding box center [1227, 209] width 229 height 50
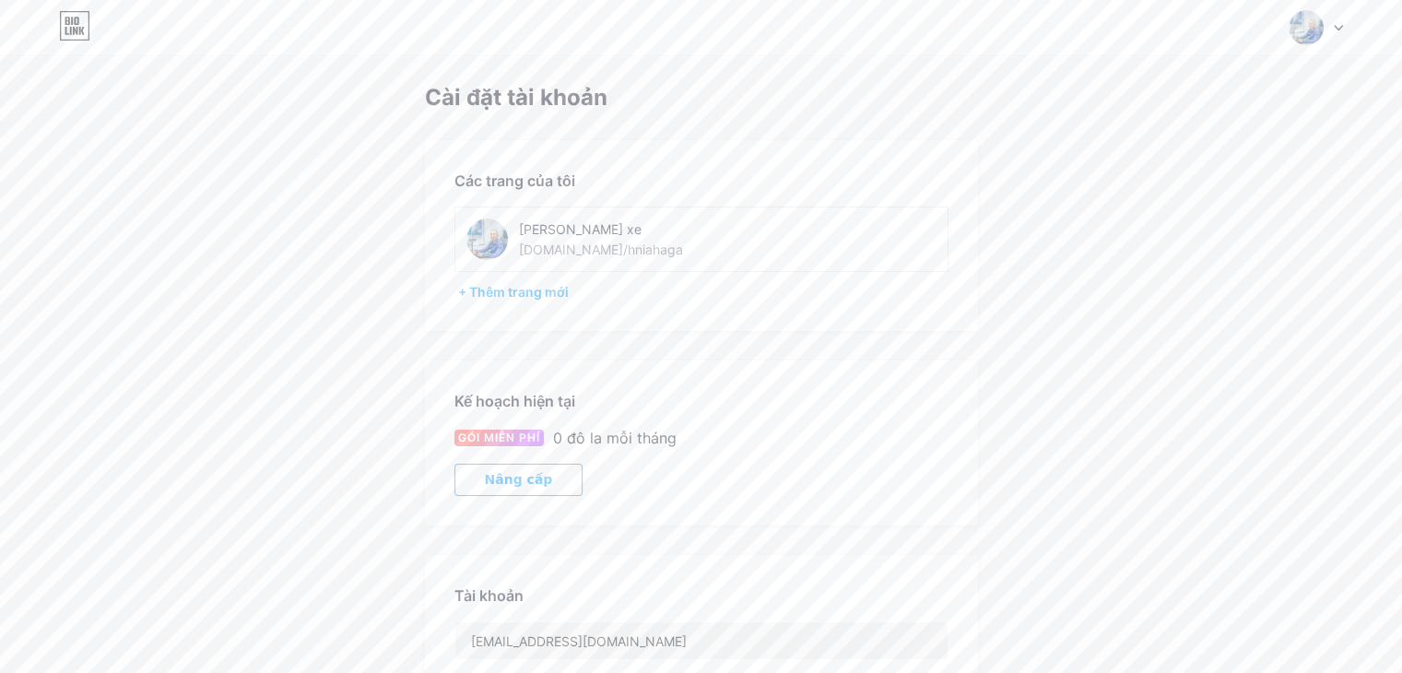
click at [616, 251] on font "[DOMAIN_NAME]/hniahaga" at bounding box center [601, 249] width 164 height 16
drag, startPoint x: 616, startPoint y: 251, endPoint x: 530, endPoint y: 251, distance: 85.7
click at [530, 251] on font "[DOMAIN_NAME]/hniahaga" at bounding box center [601, 249] width 164 height 16
drag, startPoint x: 530, startPoint y: 251, endPoint x: 644, endPoint y: 195, distance: 127.0
click at [644, 195] on div "Các [PERSON_NAME] [PERSON_NAME] chuyến xe [DOMAIN_NAME]/hniahaga + Thêm trang m…" at bounding box center [701, 235] width 553 height 191
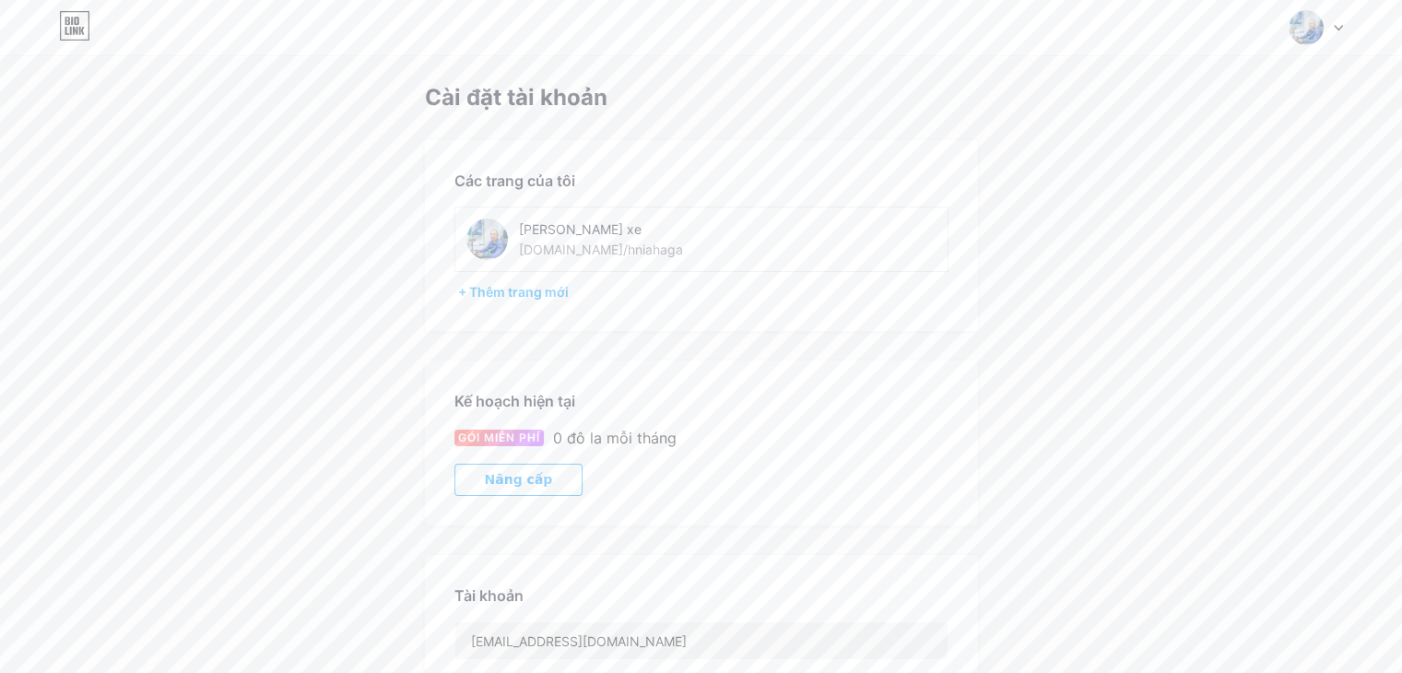
scroll to position [343, 0]
